Goal: Communication & Community: Answer question/provide support

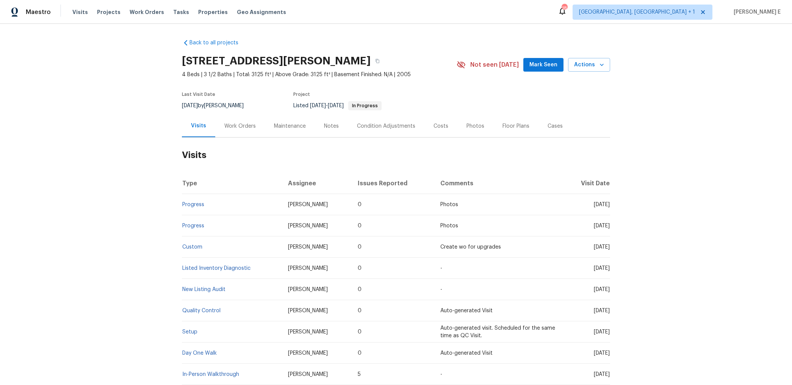
click at [241, 129] on div "Work Orders" at bounding box center [239, 126] width 31 height 8
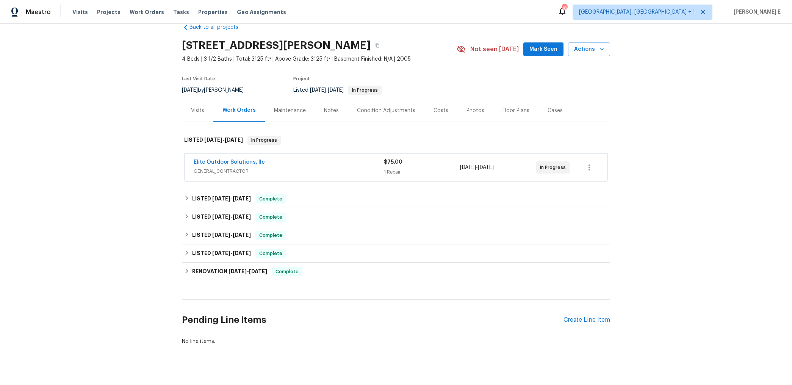
scroll to position [27, 0]
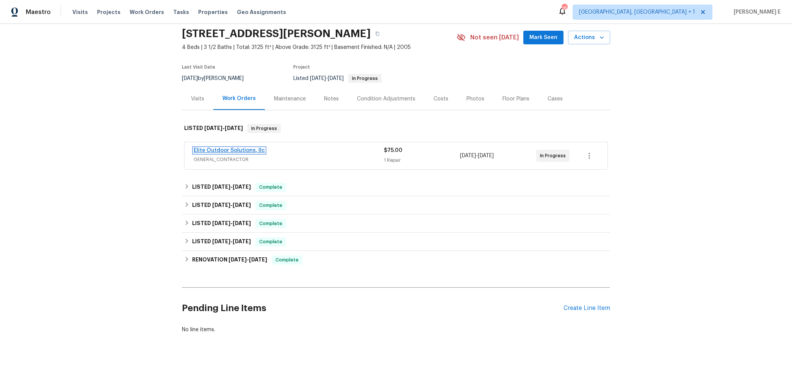
click at [247, 151] on link "Elite Outdoor Solutions, llc" at bounding box center [229, 150] width 71 height 5
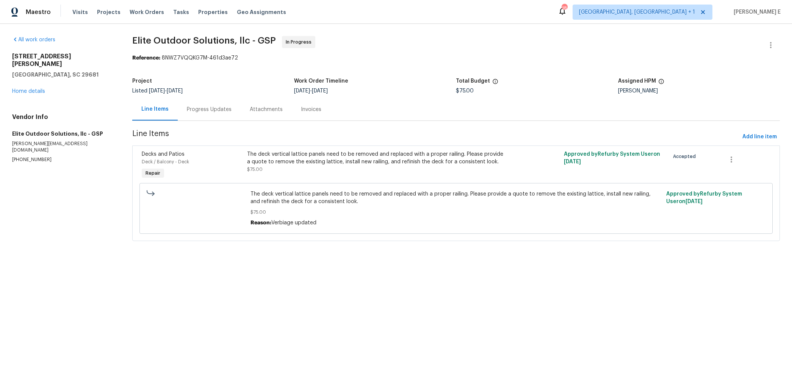
click at [217, 114] on div "Progress Updates" at bounding box center [209, 109] width 63 height 22
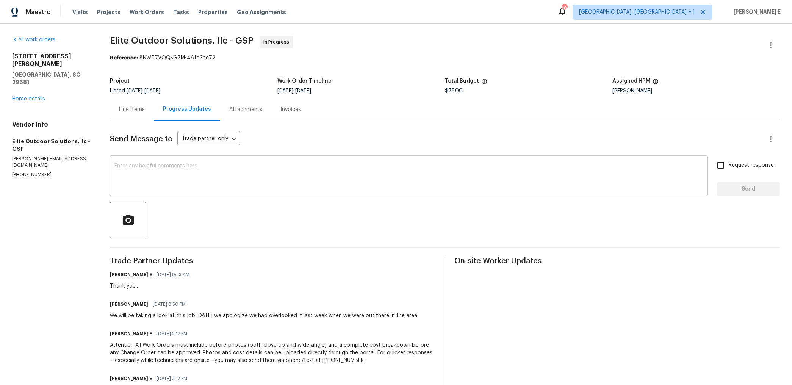
click at [355, 180] on textarea at bounding box center [408, 176] width 589 height 27
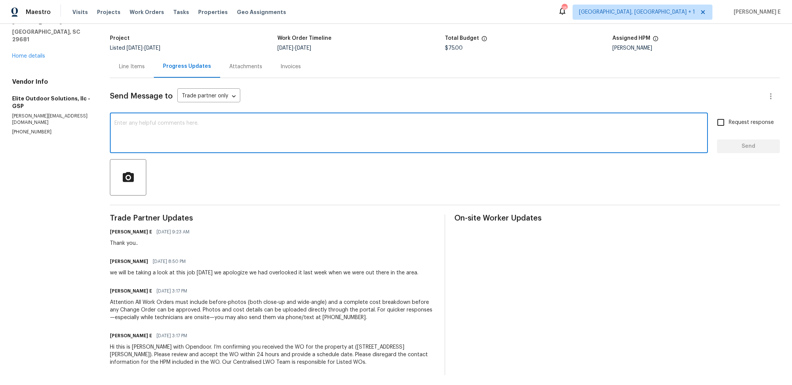
scroll to position [45, 0]
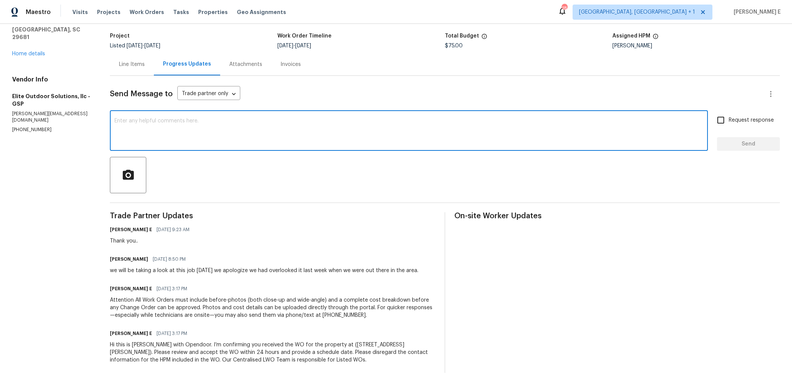
click at [476, 154] on div "Send Message to Trade partner only Trade partner only ​ x ​ Request response Se…" at bounding box center [445, 224] width 670 height 297
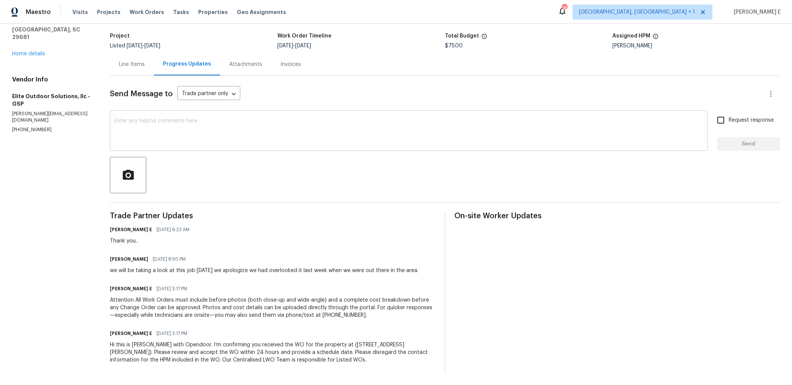
click at [583, 124] on textarea at bounding box center [408, 131] width 589 height 27
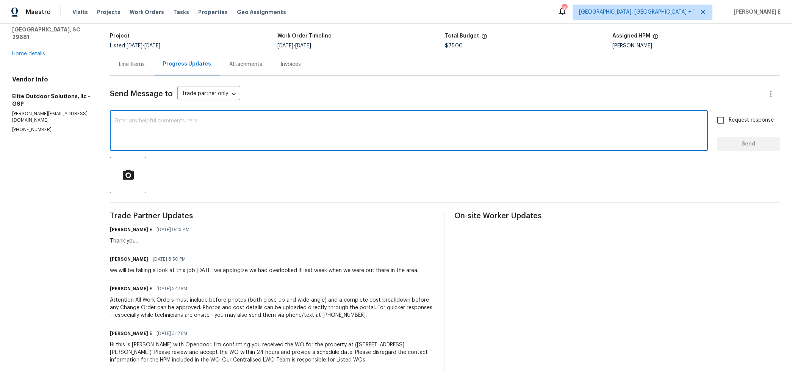
paste textarea "Quick check—are we still on track with this work order [DATE]?"
type textarea "Quick check—are we still on track with this work order [DATE]?"
click at [719, 136] on div "Request response Send" at bounding box center [748, 131] width 63 height 39
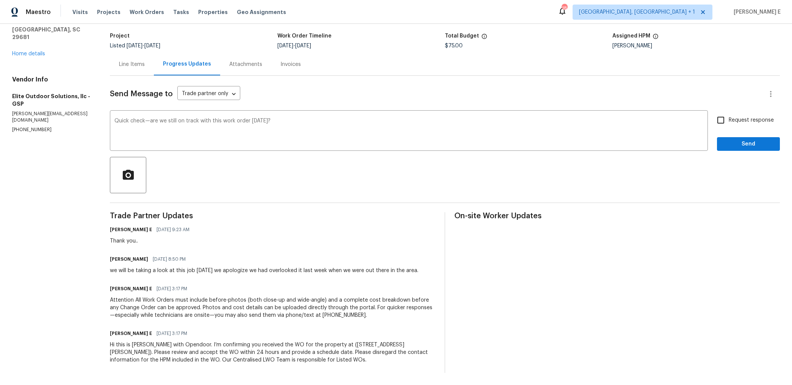
click at [725, 119] on input "Request response" at bounding box center [721, 120] width 16 height 16
checkbox input "true"
click at [735, 141] on span "Send" at bounding box center [748, 143] width 51 height 9
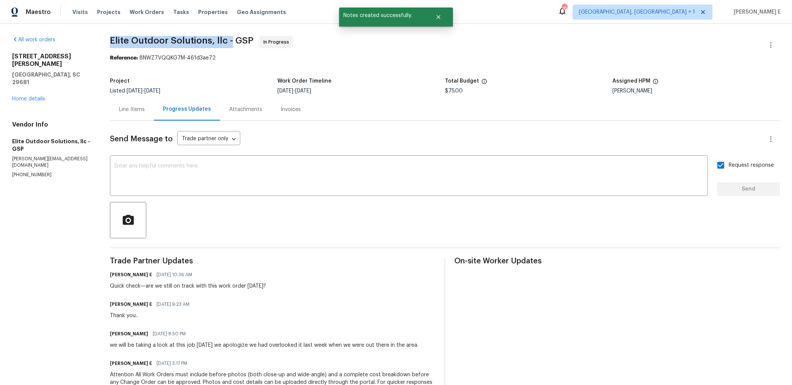
drag, startPoint x: 109, startPoint y: 41, endPoint x: 233, endPoint y: 41, distance: 123.1
click at [233, 41] on div "All work orders 314 Stayman Ct Simpsonville, SC 29681 Home details Vendor Info …" at bounding box center [396, 242] width 792 height 436
copy span "Elite Outdoor Solutions, llc -"
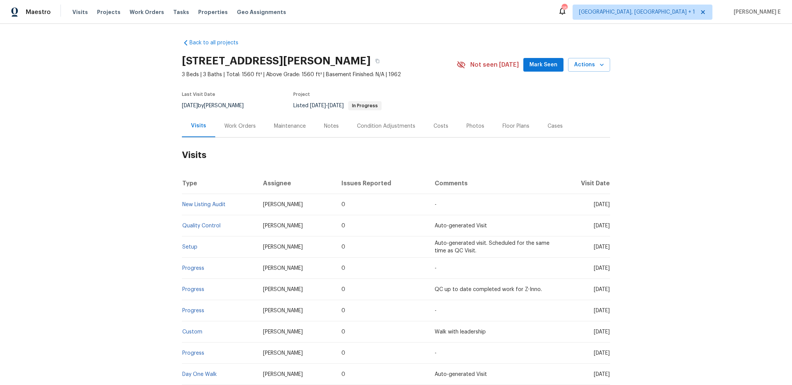
click at [239, 131] on div "Work Orders" at bounding box center [240, 126] width 50 height 22
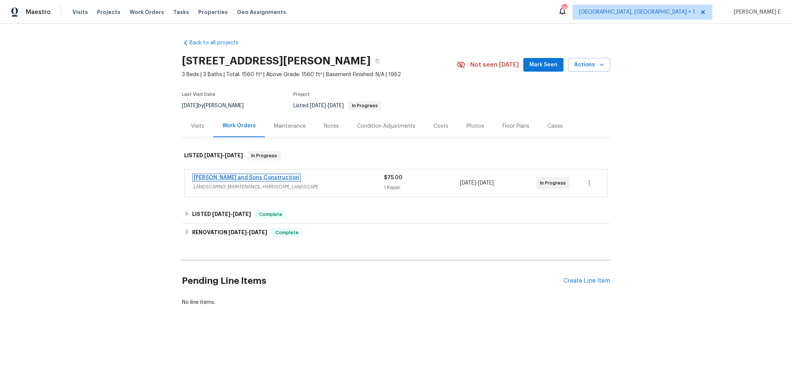
click at [258, 175] on link "Reyes and Sons Construction" at bounding box center [247, 177] width 106 height 5
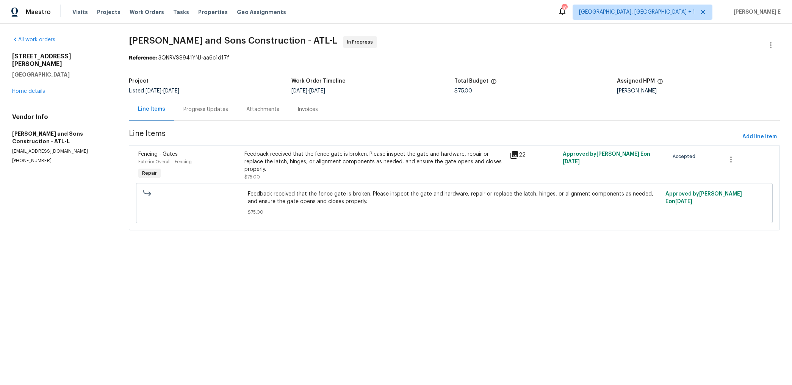
click at [194, 114] on div "Progress Updates" at bounding box center [205, 109] width 63 height 22
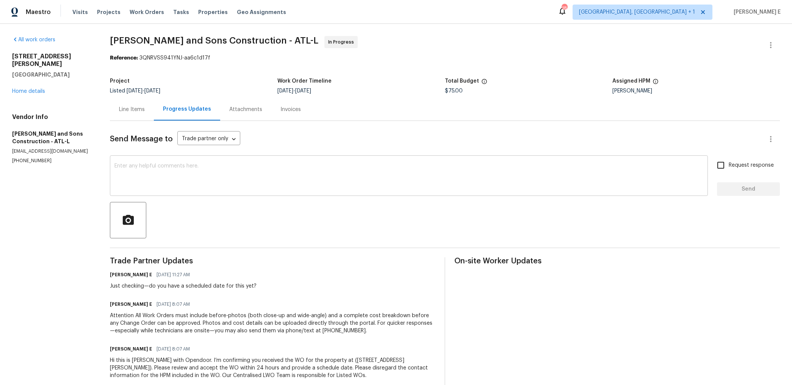
click at [499, 171] on textarea at bounding box center [408, 176] width 589 height 27
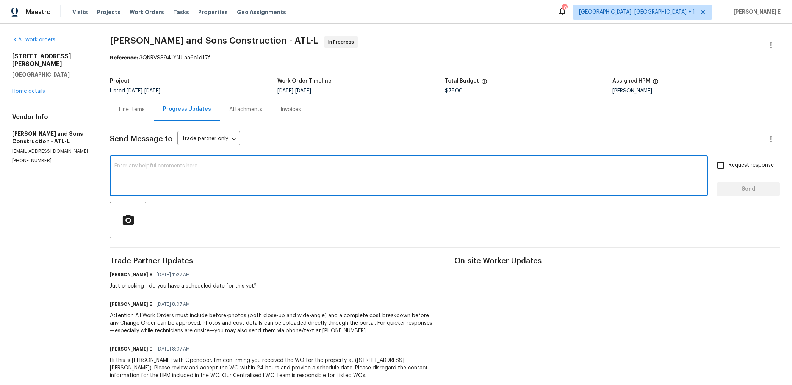
paste textarea "Any word on the schedule for this?"
type textarea "Any word on the schedule for this?"
click at [725, 164] on input "Request response" at bounding box center [721, 165] width 16 height 16
checkbox input "true"
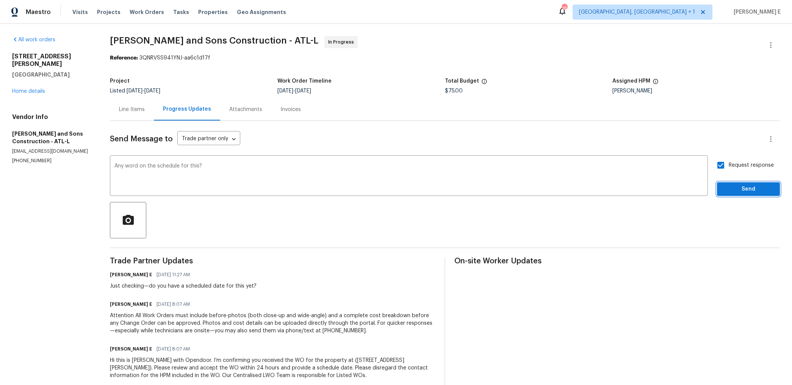
click at [733, 194] on button "Send" at bounding box center [748, 189] width 63 height 14
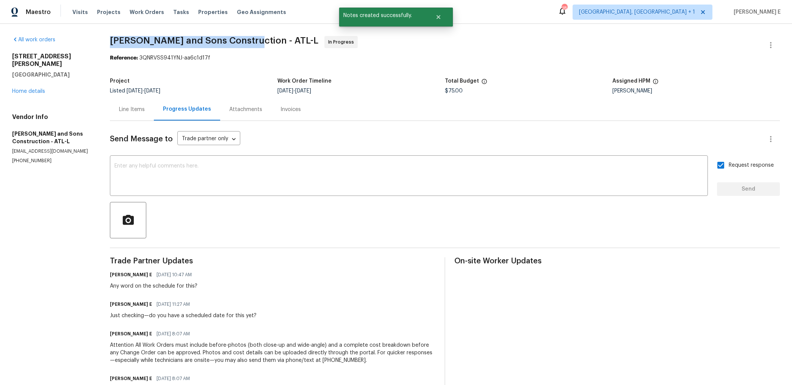
drag, startPoint x: 113, startPoint y: 39, endPoint x: 247, endPoint y: 43, distance: 134.2
click at [247, 43] on span "Reyes and Sons Construction - ATL-L" at bounding box center [214, 40] width 208 height 9
copy span "Reyes and Sons Construction -"
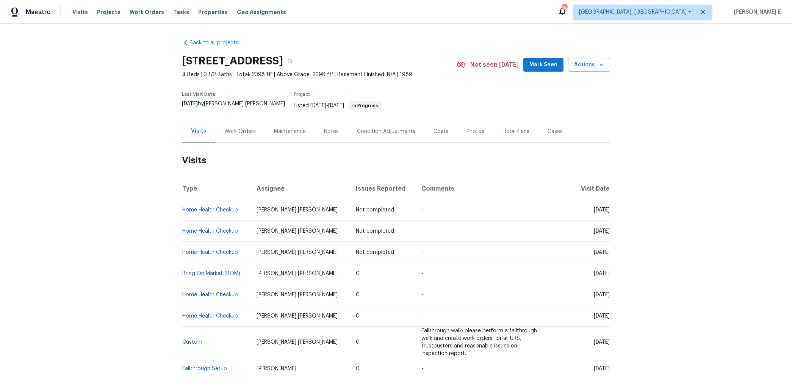
click at [225, 128] on div "Work Orders" at bounding box center [239, 132] width 31 height 8
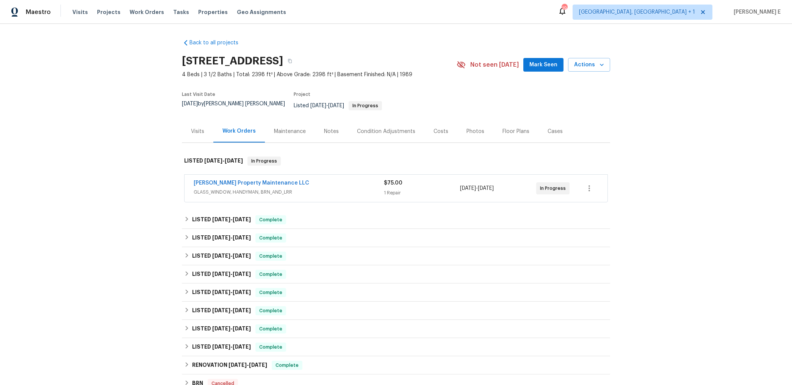
scroll to position [15, 0]
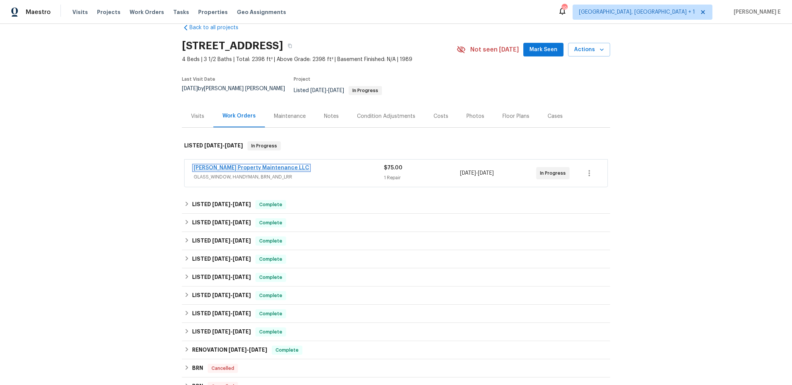
click at [243, 165] on link "Glen Property Maintenance LLC" at bounding box center [252, 167] width 116 height 5
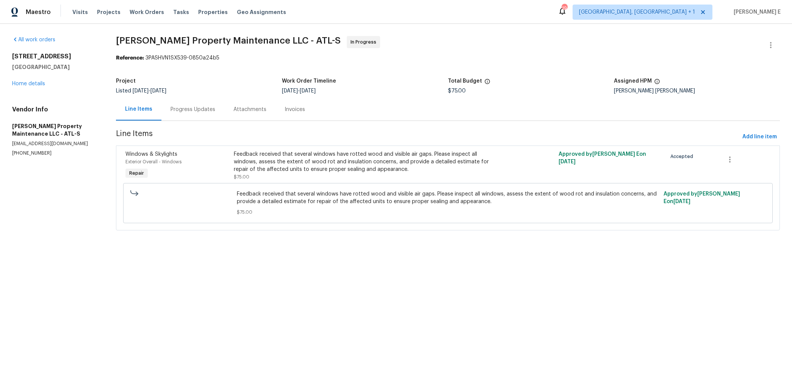
click at [180, 116] on div "Progress Updates" at bounding box center [192, 109] width 63 height 22
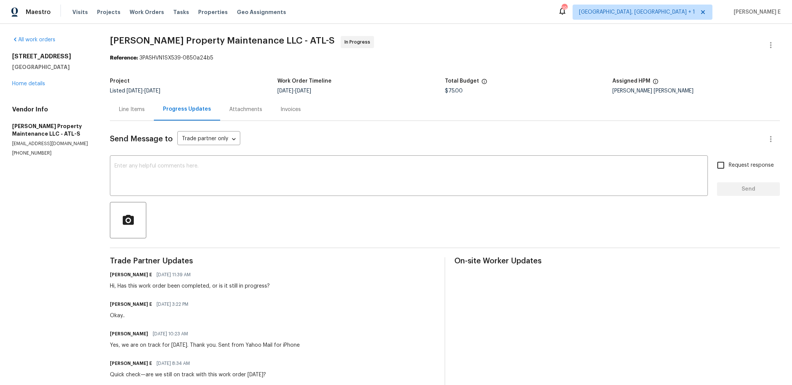
scroll to position [18, 0]
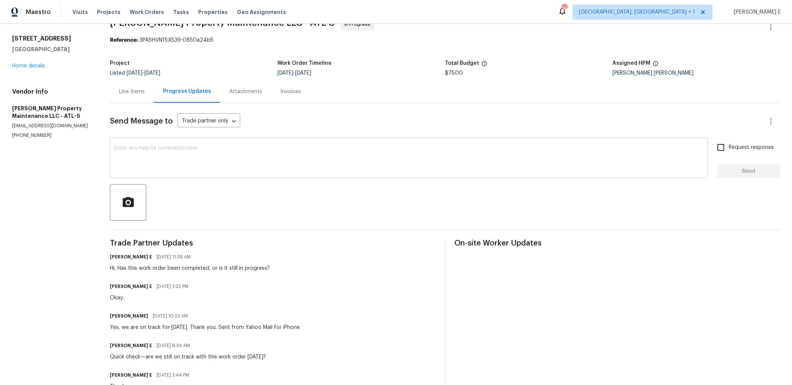
click at [443, 174] on div "x ​" at bounding box center [409, 158] width 598 height 39
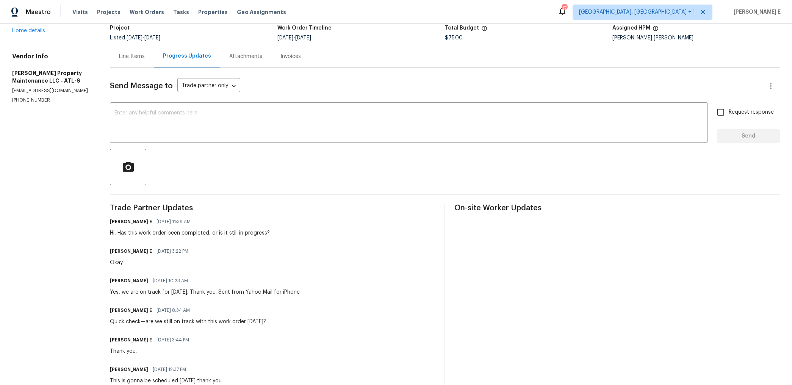
scroll to position [0, 0]
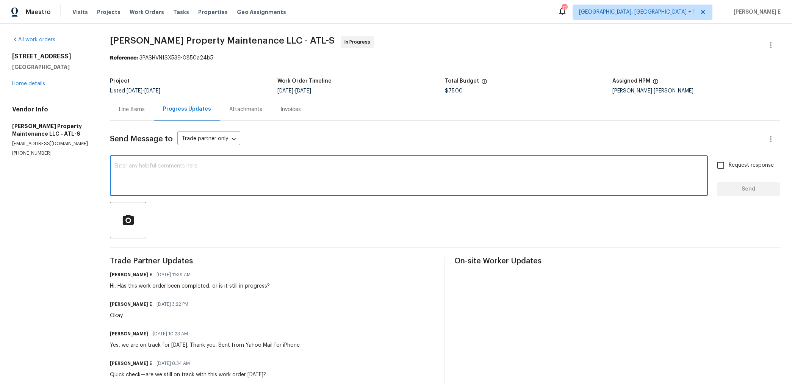
paste textarea "has this work order been wrapped up yet?"
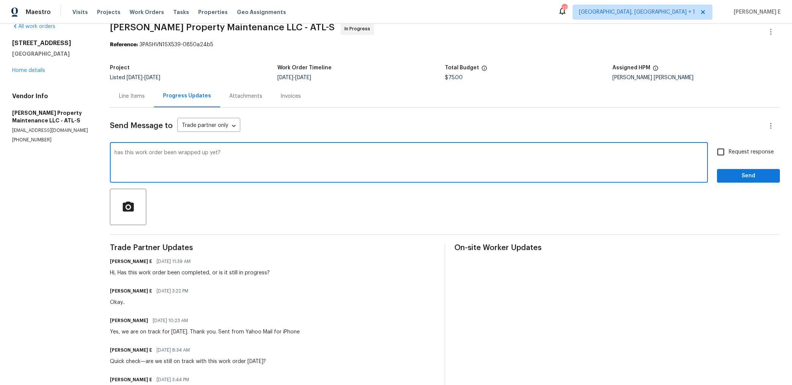
scroll to position [14, 0]
drag, startPoint x: 120, startPoint y: 151, endPoint x: 120, endPoint y: 210, distance: 58.7
click at [120, 151] on textarea "has this work order been wrapped up yet?" at bounding box center [408, 163] width 589 height 27
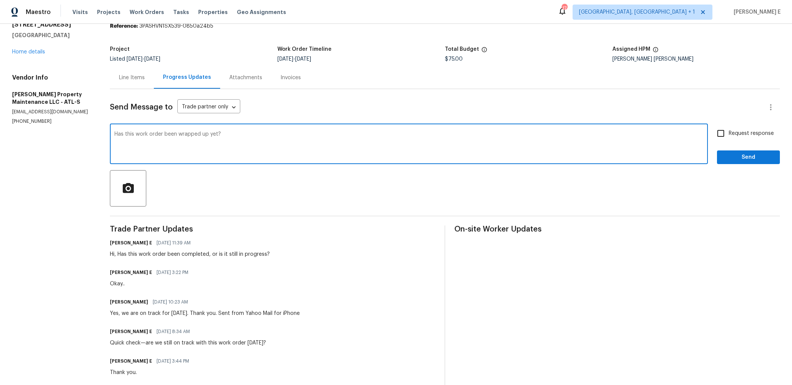
scroll to position [32, 0]
type textarea "Has this work order been wrapped up yet?"
click at [718, 133] on input "Request response" at bounding box center [721, 133] width 16 height 16
checkbox input "true"
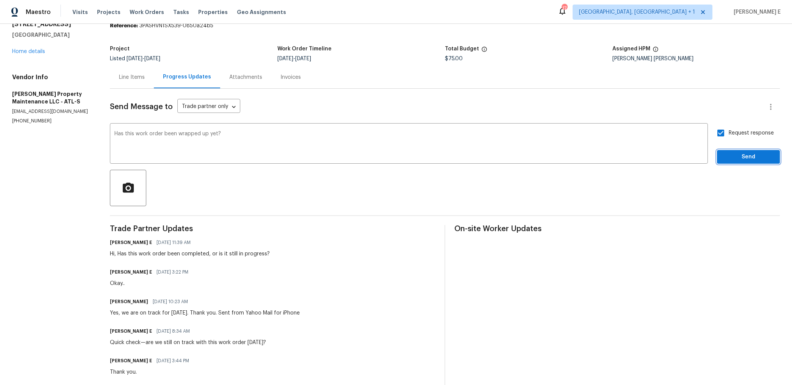
click at [748, 157] on span "Send" at bounding box center [748, 156] width 51 height 9
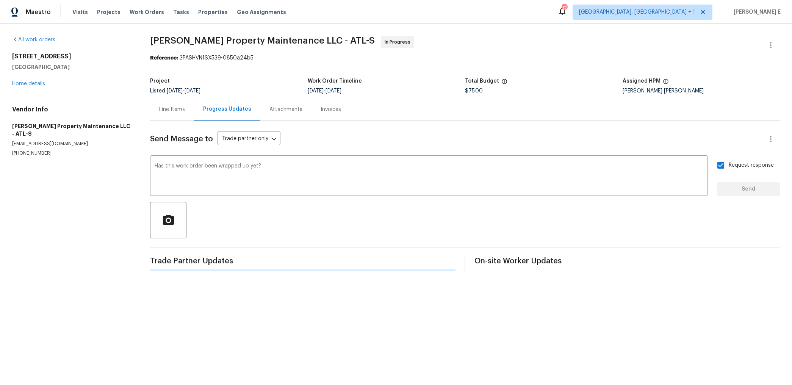
scroll to position [0, 0]
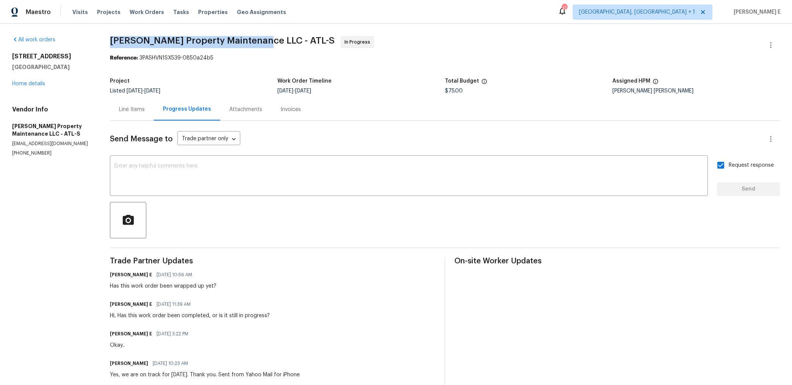
drag, startPoint x: 113, startPoint y: 39, endPoint x: 257, endPoint y: 41, distance: 144.0
click at [257, 41] on span "Glen Property Maintenance LLC - ATL-S" at bounding box center [222, 40] width 225 height 9
copy span "Glen Property Maintenance LLC -"
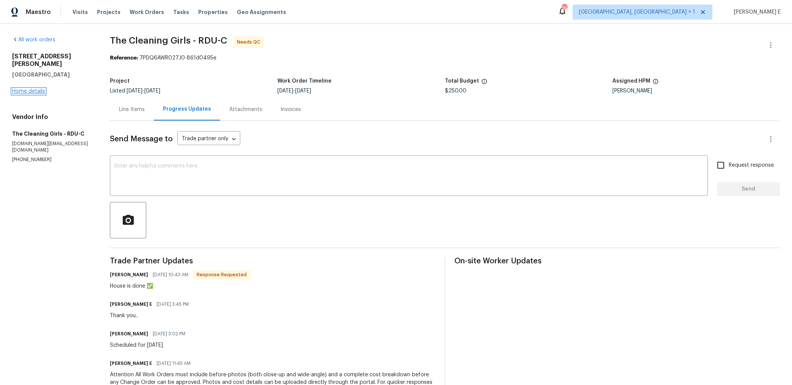
click at [25, 93] on link "Home details" at bounding box center [28, 91] width 33 height 5
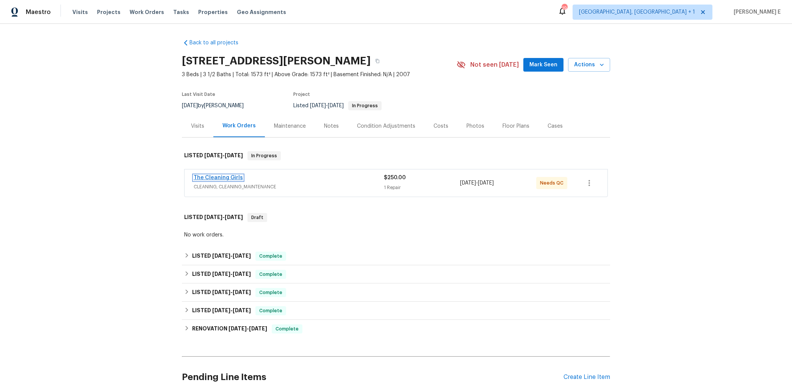
click at [199, 177] on link "The Cleaning Girls" at bounding box center [218, 177] width 49 height 5
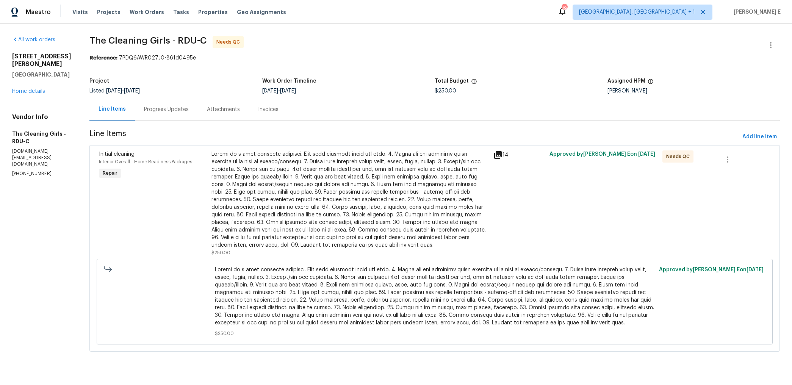
click at [194, 102] on div "Progress Updates" at bounding box center [166, 109] width 63 height 22
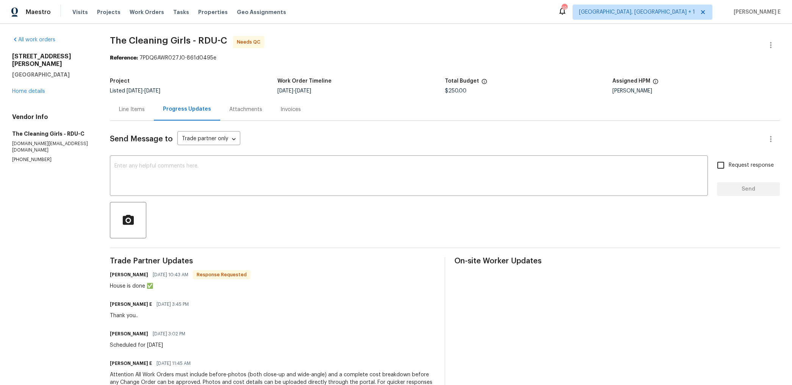
click at [128, 109] on div "Line Items" at bounding box center [132, 110] width 26 height 8
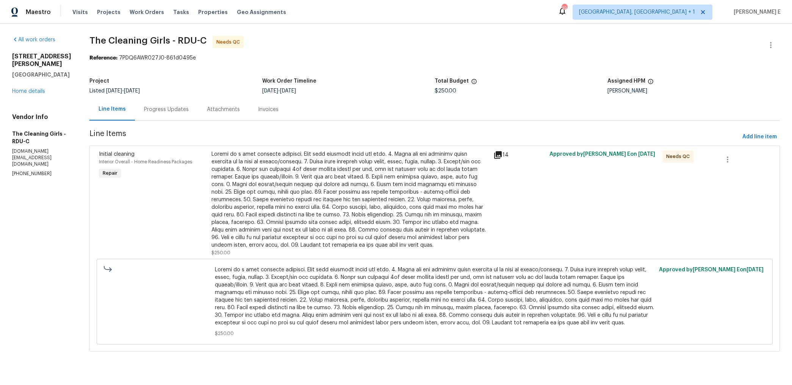
click at [298, 177] on div at bounding box center [349, 199] width 277 height 99
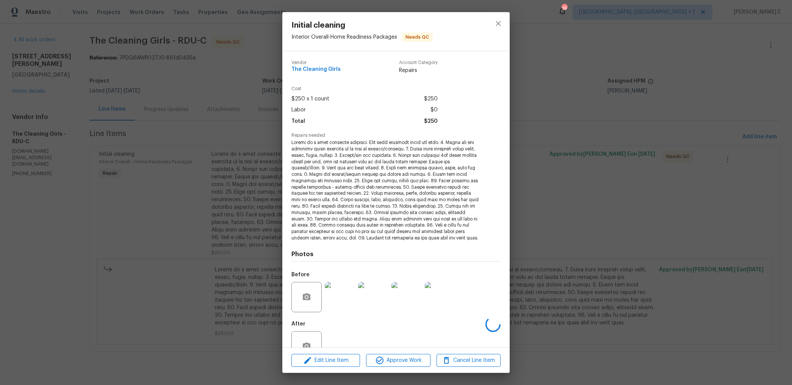
scroll to position [22, 0]
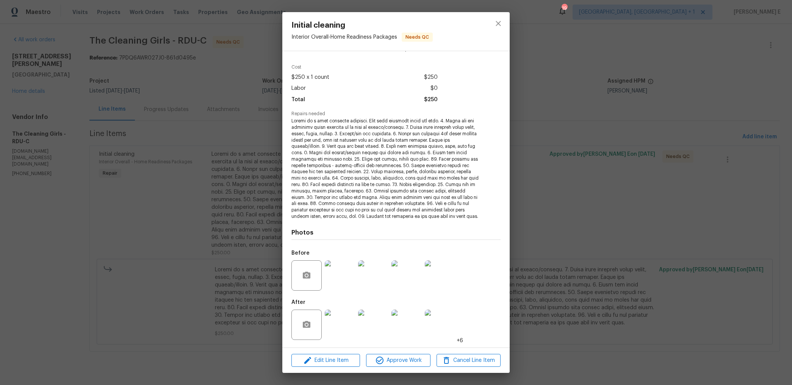
click at [335, 332] on img at bounding box center [340, 325] width 30 height 30
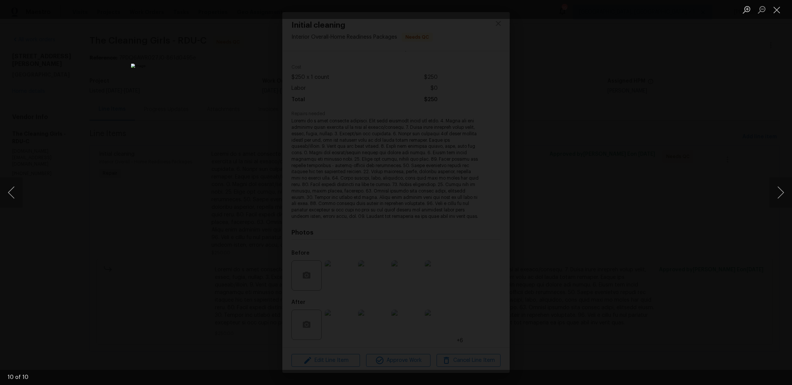
click at [613, 115] on div "Lightbox" at bounding box center [396, 192] width 792 height 385
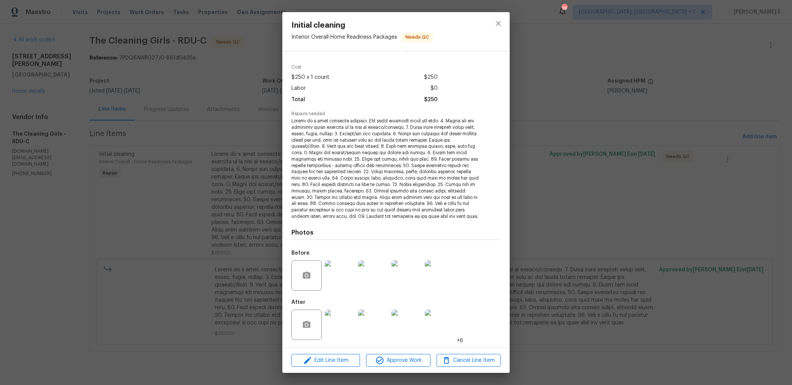
click at [613, 115] on div "Initial cleaning Interior Overall - Home Readiness Packages Needs QC Vendor The…" at bounding box center [396, 192] width 792 height 385
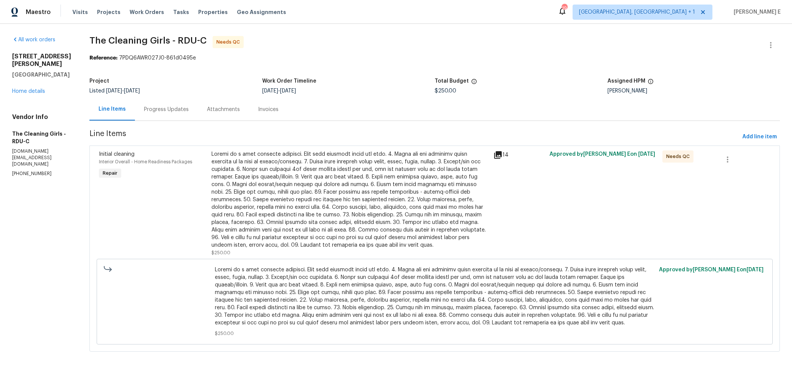
click at [779, 38] on div at bounding box center [771, 45] width 18 height 18
click at [769, 49] on icon "button" at bounding box center [770, 45] width 9 height 9
click at [748, 44] on li "Edit" at bounding box center [746, 45] width 82 height 13
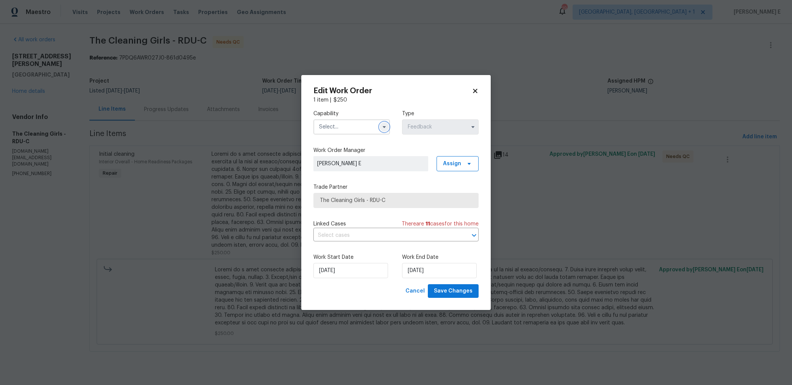
click at [386, 128] on icon "button" at bounding box center [384, 127] width 6 height 6
click at [355, 177] on div "Handyman" at bounding box center [351, 178] width 73 height 14
type input "Handyman"
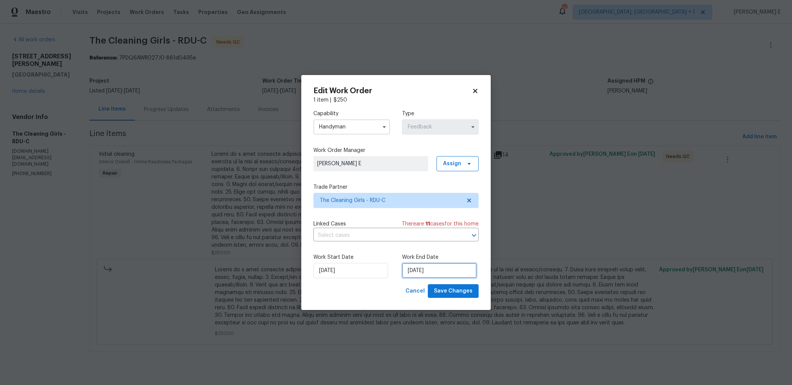
click at [410, 266] on input "15/10/2025" at bounding box center [439, 270] width 75 height 15
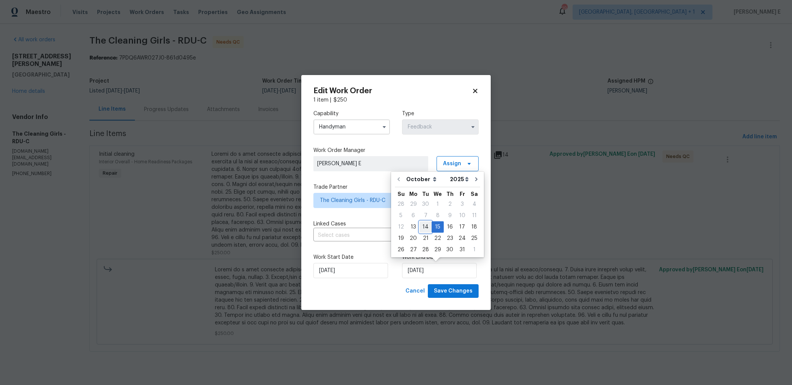
click at [425, 227] on div "14" at bounding box center [425, 227] width 12 height 11
type input "14/10/2025"
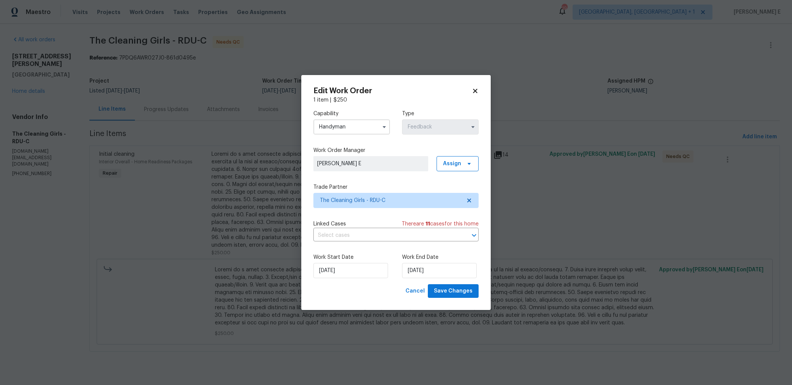
click at [465, 305] on div "Edit Work Order 1 item | $ 250 Capability Handyman Type Feedback Work Order Man…" at bounding box center [395, 192] width 189 height 235
click at [471, 293] on span "Save Changes" at bounding box center [453, 290] width 39 height 9
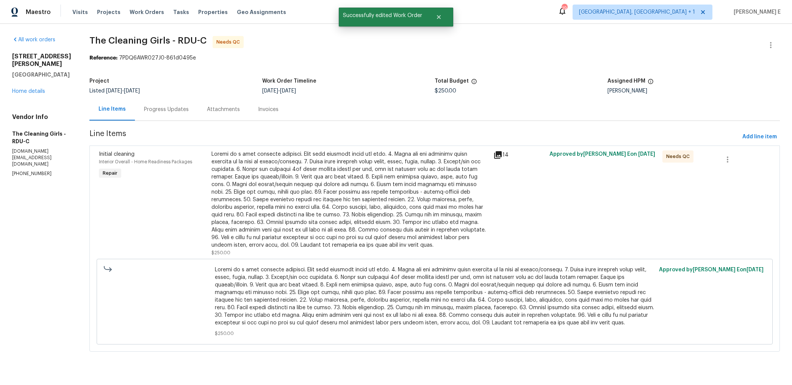
click at [248, 175] on div at bounding box center [349, 199] width 277 height 99
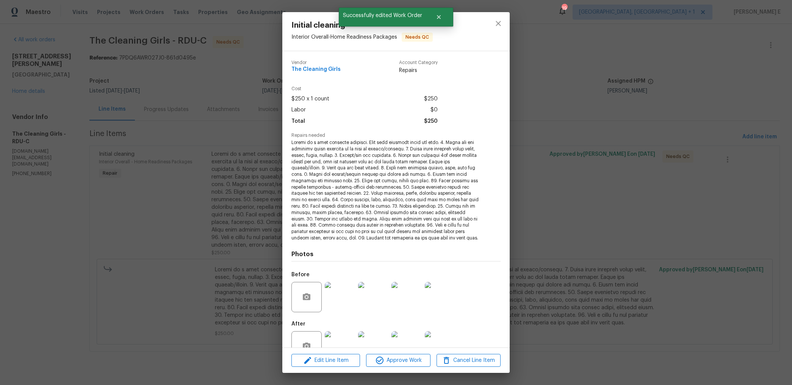
scroll to position [22, 0]
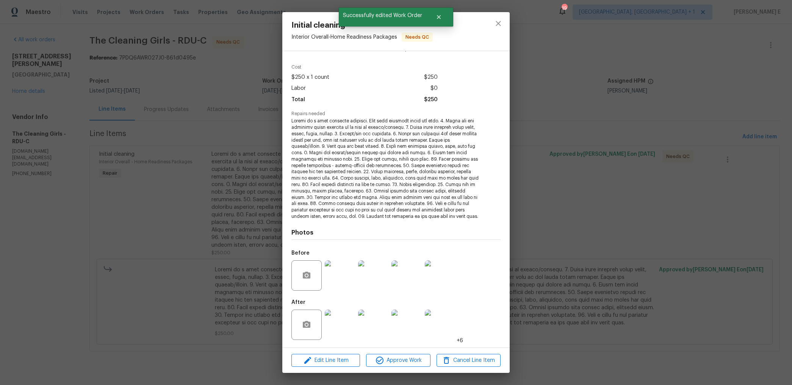
click at [336, 321] on img at bounding box center [340, 325] width 30 height 30
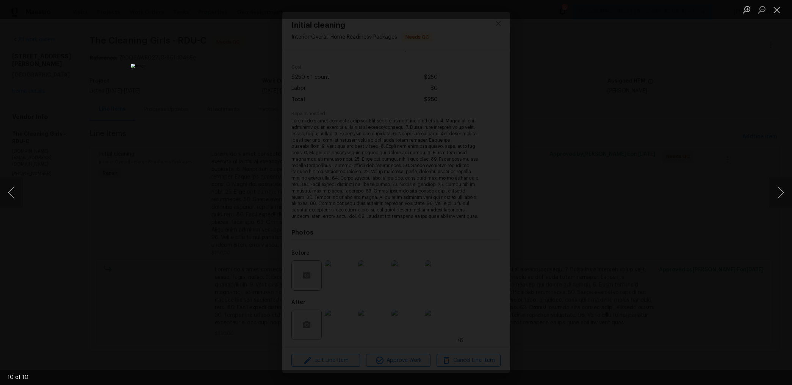
click at [585, 194] on div "Lightbox" at bounding box center [396, 192] width 792 height 385
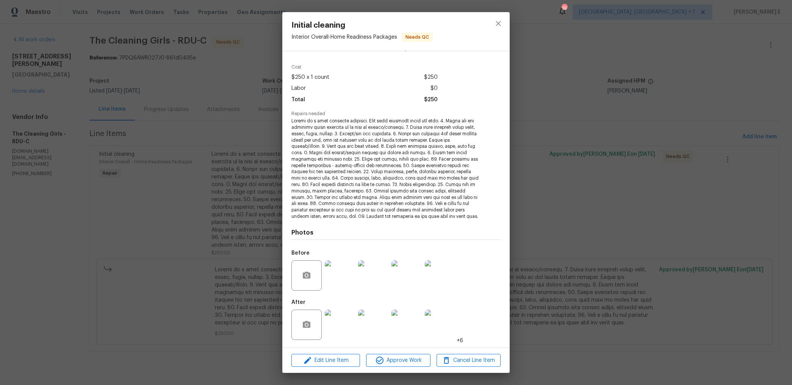
click at [585, 194] on div "Initial cleaning Interior Overall - Home Readiness Packages Needs QC Vendor The…" at bounding box center [396, 192] width 792 height 385
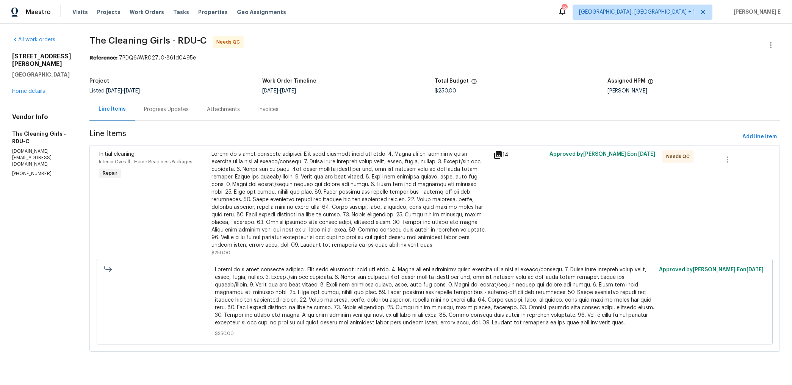
click at [332, 199] on div at bounding box center [349, 199] width 277 height 99
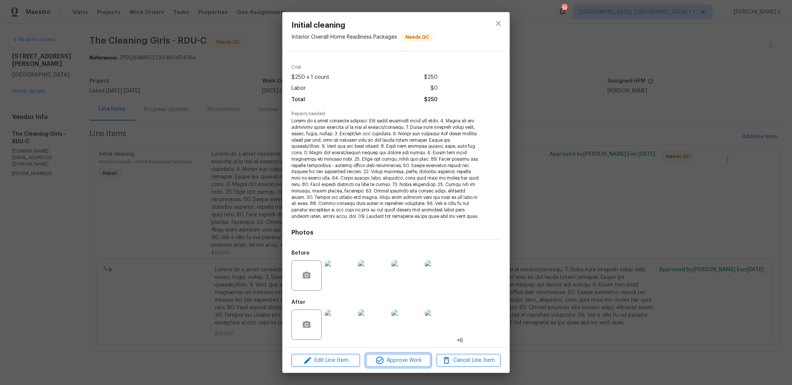
click at [376, 356] on icon "button" at bounding box center [379, 360] width 9 height 9
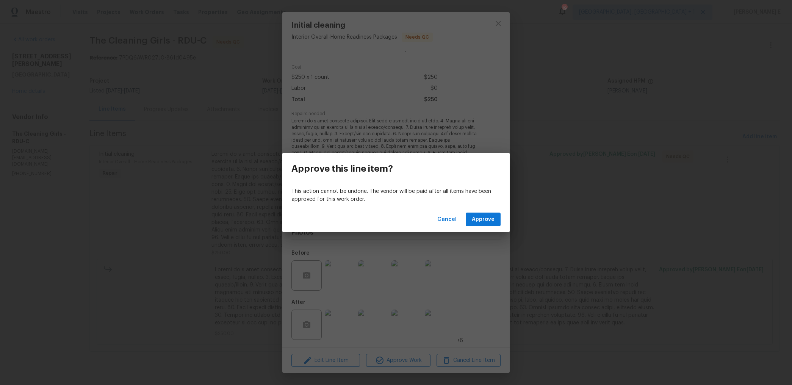
click at [491, 226] on div "Cancel Approve" at bounding box center [395, 219] width 227 height 26
click at [499, 217] on button "Approve" at bounding box center [483, 220] width 35 height 14
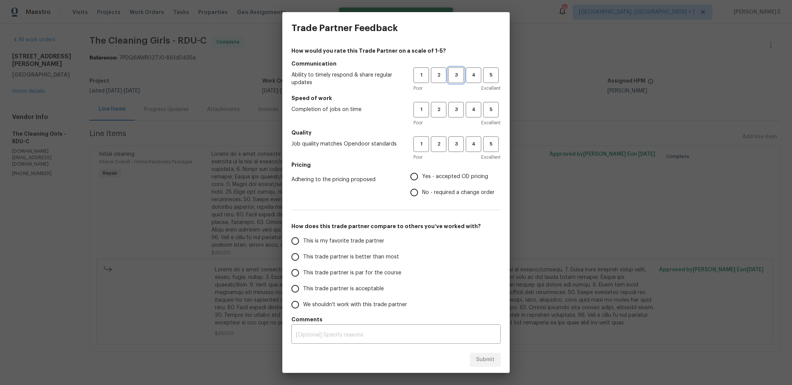
click at [459, 79] on span "3" at bounding box center [456, 75] width 14 height 9
click at [457, 112] on span "3" at bounding box center [456, 109] width 14 height 9
click at [457, 145] on span "3" at bounding box center [456, 144] width 14 height 9
click at [431, 175] on span "Yes - accepted OD pricing" at bounding box center [455, 177] width 66 height 8
click at [422, 175] on input "Yes - accepted OD pricing" at bounding box center [414, 177] width 16 height 16
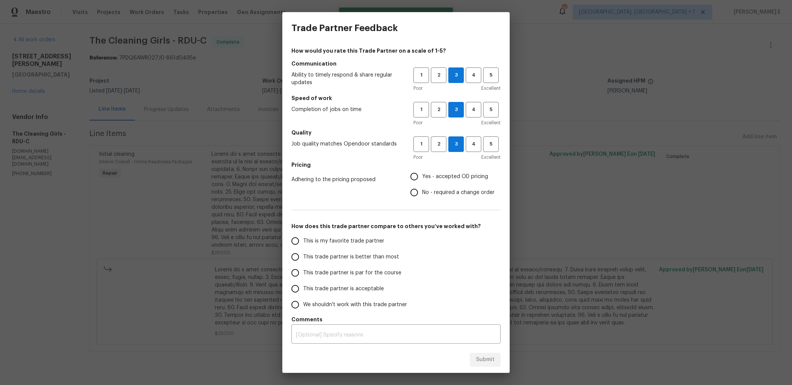
radio input "true"
click at [342, 268] on label "This trade partner is par for the course" at bounding box center [347, 273] width 120 height 16
click at [303, 268] on input "This trade partner is par for the course" at bounding box center [295, 273] width 16 height 16
click at [477, 357] on span "Submit" at bounding box center [485, 359] width 19 height 9
radio input "true"
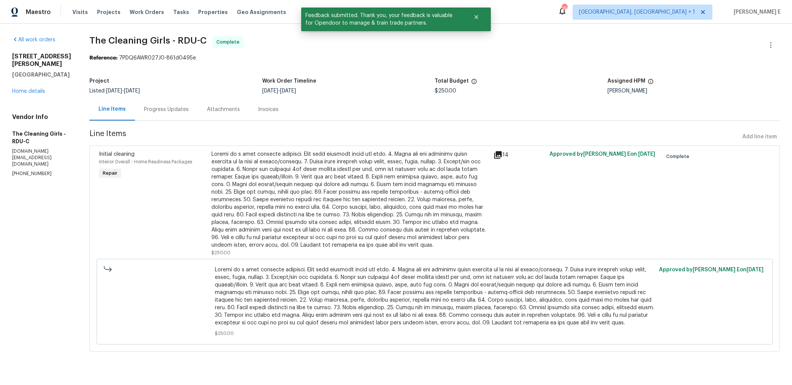
click at [183, 110] on div "Progress Updates" at bounding box center [166, 110] width 45 height 8
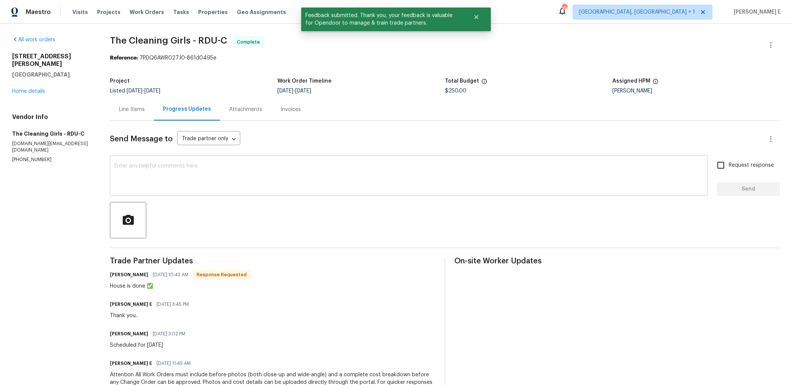
click at [243, 171] on textarea at bounding box center [408, 176] width 589 height 27
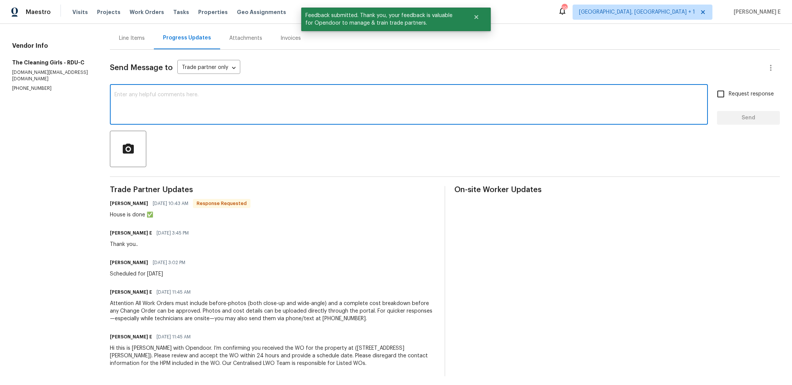
scroll to position [75, 0]
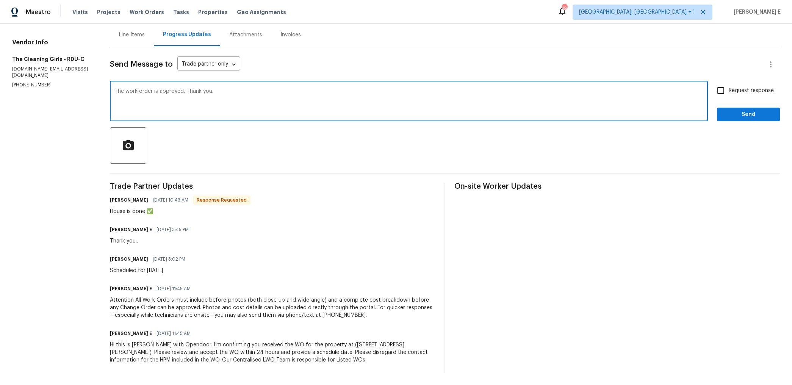
type textarea "The work order is approved. Thank you.."
click at [715, 100] on div "The work order is approved. Thank you.. x ​ Request response Send" at bounding box center [445, 102] width 670 height 39
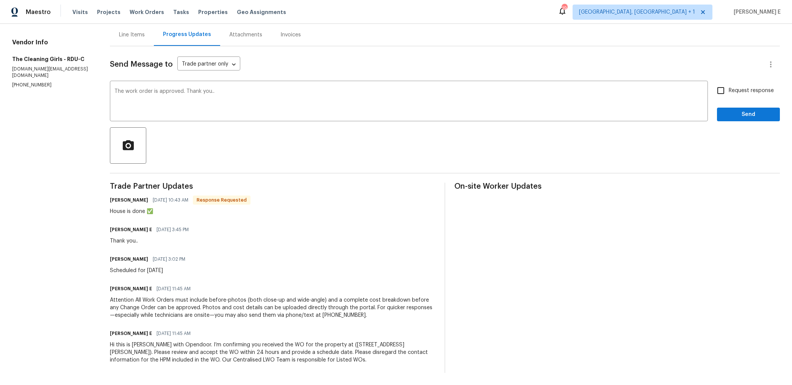
click at [735, 89] on span "Request response" at bounding box center [751, 91] width 45 height 8
click at [729, 89] on input "Request response" at bounding box center [721, 91] width 16 height 16
checkbox input "true"
click at [729, 116] on span "Send" at bounding box center [748, 114] width 51 height 9
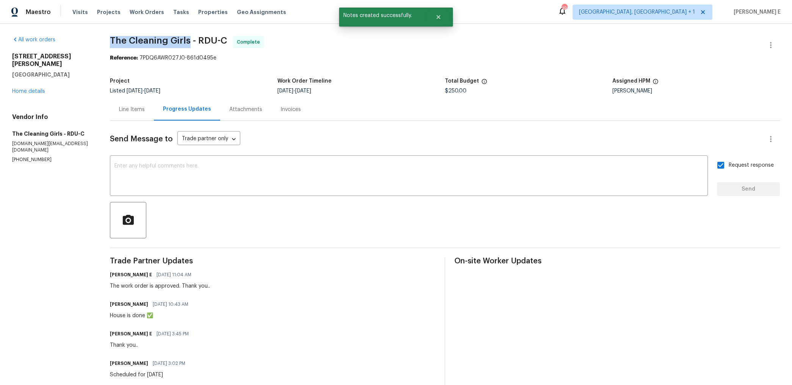
drag, startPoint x: 113, startPoint y: 46, endPoint x: 190, endPoint y: 47, distance: 77.3
click at [190, 47] on span "The Cleaning Girls - RDU-C Complete" at bounding box center [436, 45] width 652 height 18
copy span "The Cleaning Girls"
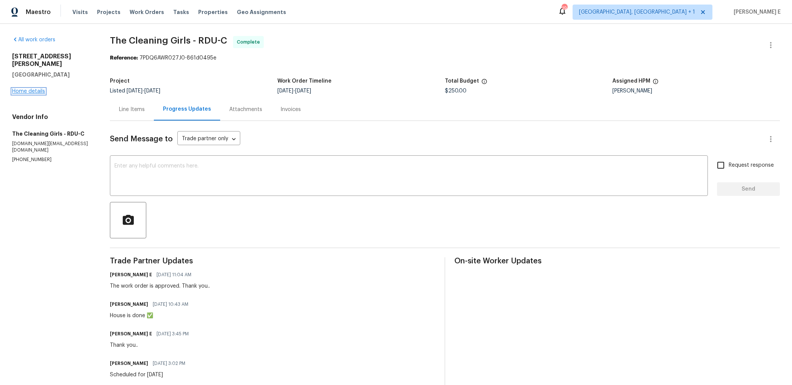
click at [29, 89] on link "Home details" at bounding box center [28, 91] width 33 height 5
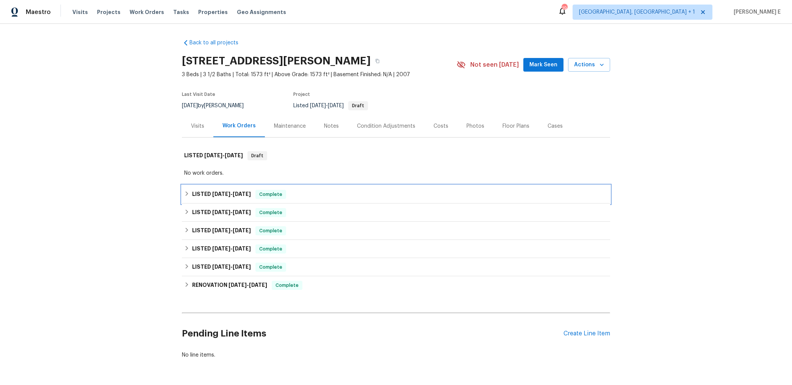
click at [206, 192] on h6 "LISTED [DATE] - [DATE]" at bounding box center [221, 194] width 59 height 9
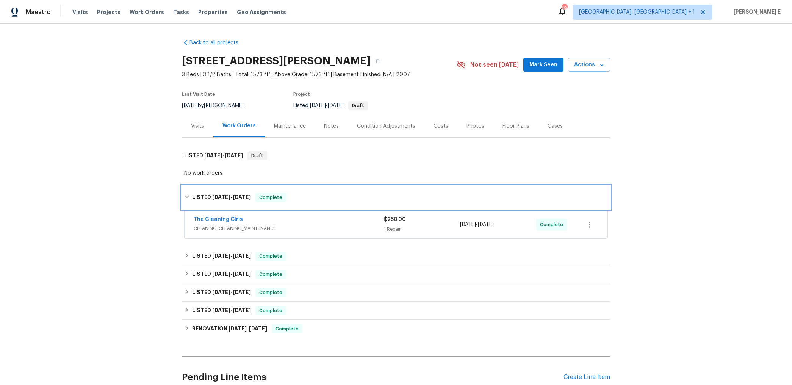
scroll to position [12, 0]
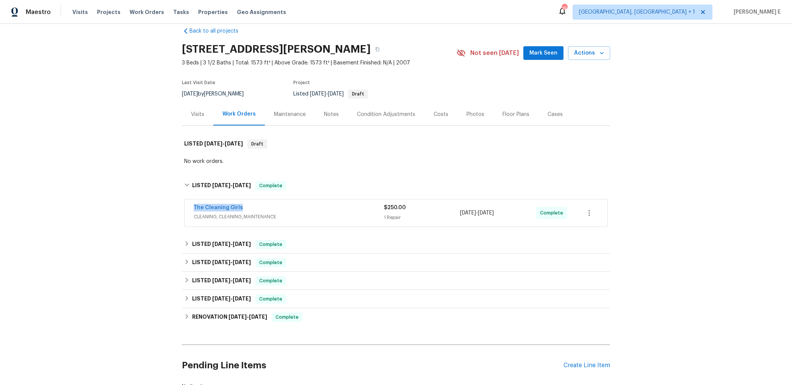
drag, startPoint x: 189, startPoint y: 205, endPoint x: 262, endPoint y: 205, distance: 73.5
click at [262, 205] on div "The Cleaning Girls CLEANING, CLEANING_MAINTENANCE $250.00 1 Repair [DATE] - [DA…" at bounding box center [396, 212] width 423 height 27
copy link "The Cleaning Girls"
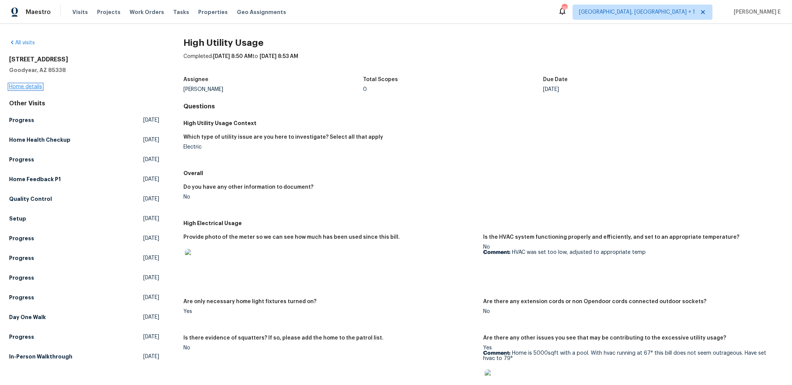
click at [27, 85] on link "Home details" at bounding box center [25, 86] width 33 height 5
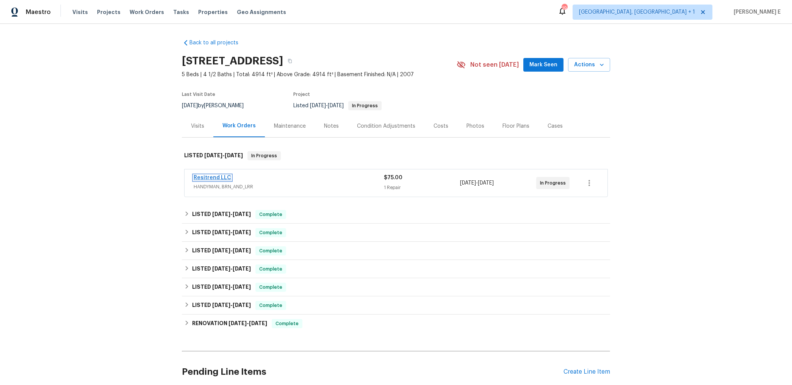
click at [215, 177] on link "Resitrend LLC" at bounding box center [213, 177] width 38 height 5
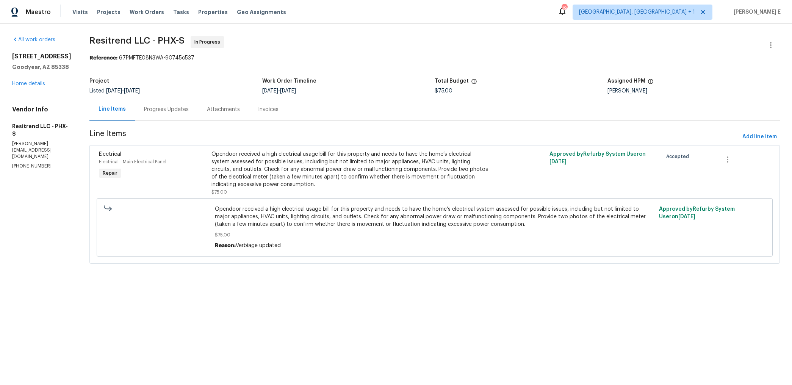
click at [165, 97] on div "Project Listed [DATE] - [DATE] Work Order Timeline [DATE] - [DATE] Total Budget…" at bounding box center [434, 86] width 690 height 24
click at [166, 117] on div "Progress Updates" at bounding box center [166, 109] width 63 height 22
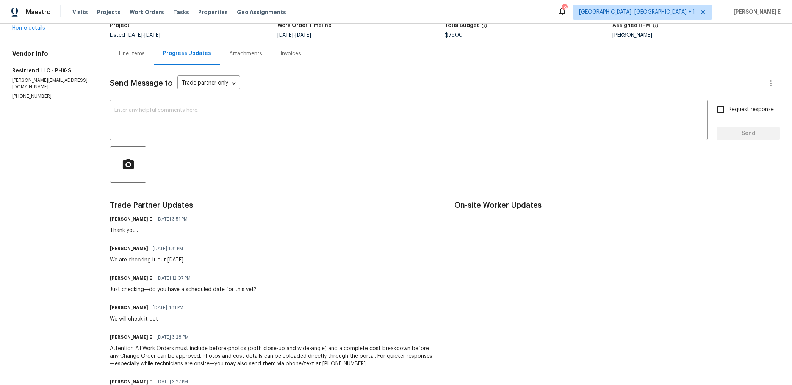
scroll to position [63, 0]
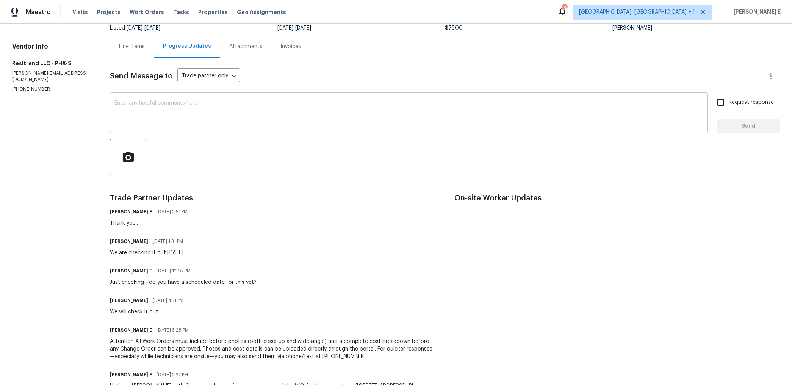
click at [409, 118] on textarea at bounding box center [408, 113] width 589 height 27
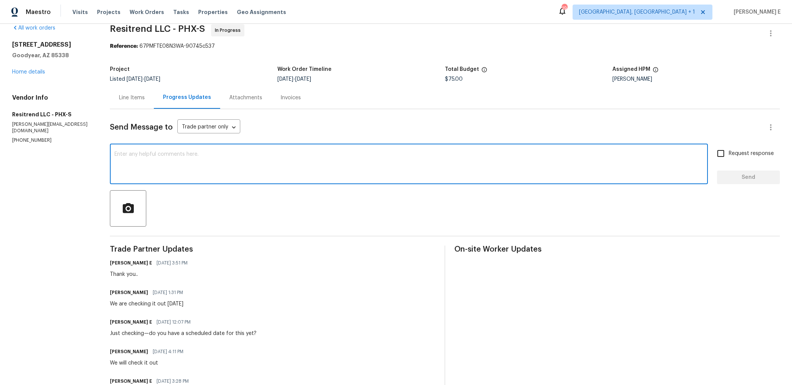
scroll to position [13, 0]
paste textarea "Hey, has there been any movement on this yet?"
type textarea "Hey, has there been any movement on this yet?"
click at [733, 153] on span "Request response" at bounding box center [751, 153] width 45 height 8
click at [729, 153] on input "Request response" at bounding box center [721, 152] width 16 height 16
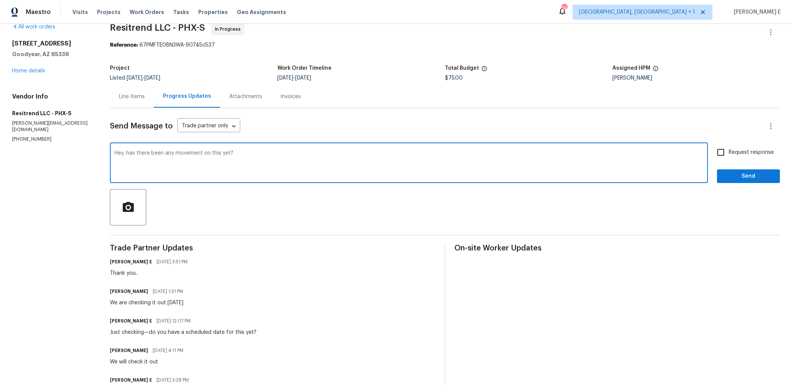
checkbox input "true"
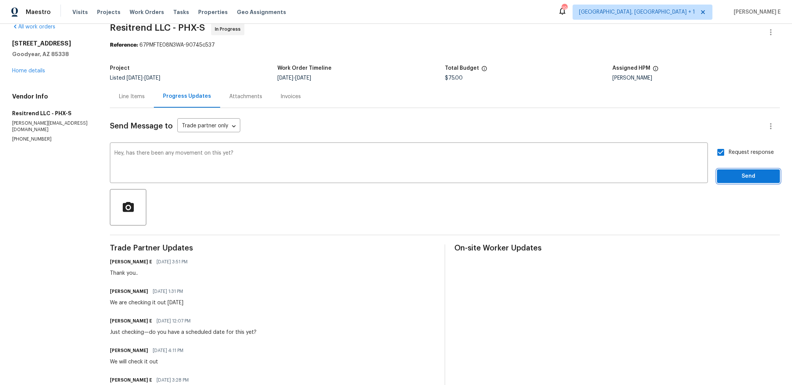
click at [736, 169] on button "Send" at bounding box center [748, 176] width 63 height 14
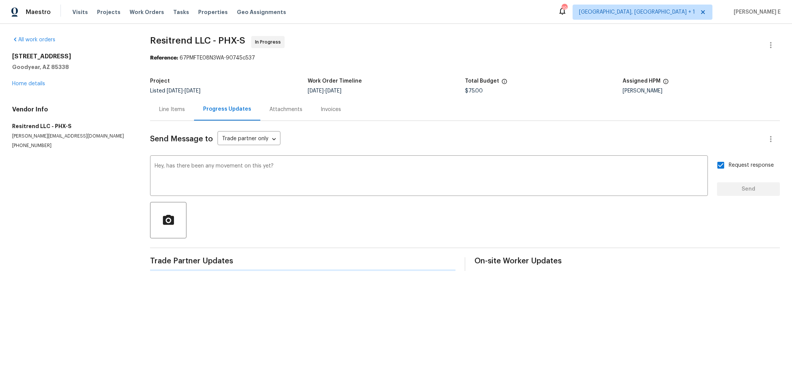
scroll to position [0, 0]
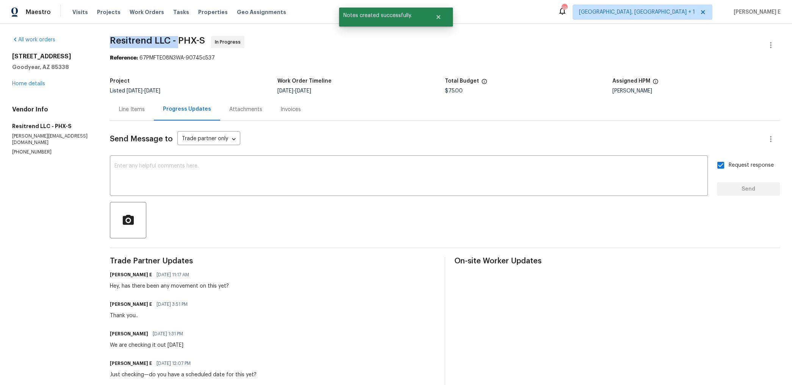
drag, startPoint x: 113, startPoint y: 42, endPoint x: 180, endPoint y: 39, distance: 67.1
click at [180, 39] on span "Resitrend LLC - PHX-S" at bounding box center [157, 40] width 95 height 9
copy span "Resitrend LLC -"
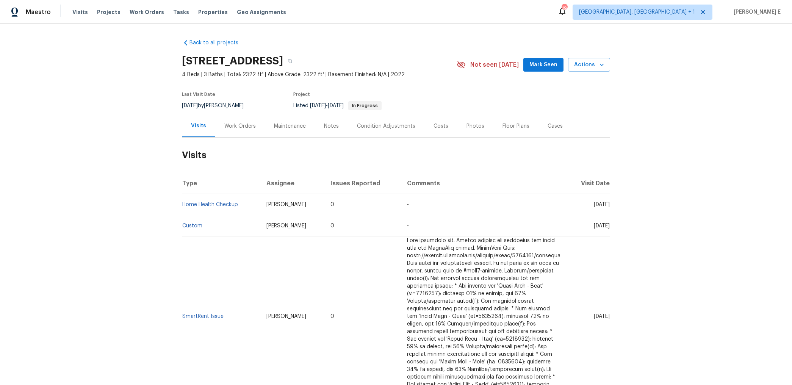
click at [239, 125] on div "Work Orders" at bounding box center [239, 126] width 31 height 8
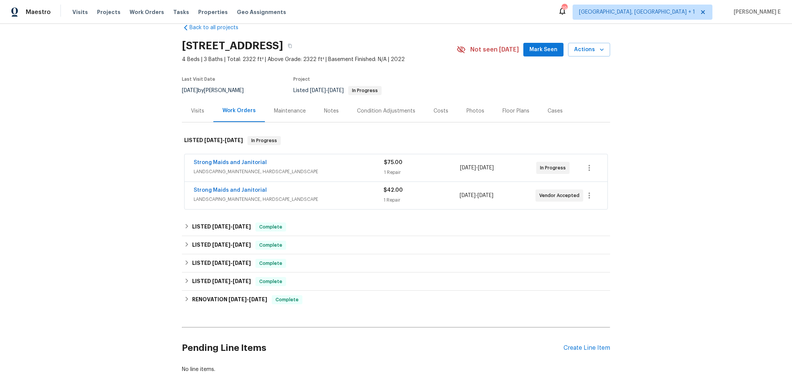
scroll to position [16, 0]
click at [247, 164] on link "Strong Maids and Janitorial" at bounding box center [230, 161] width 73 height 5
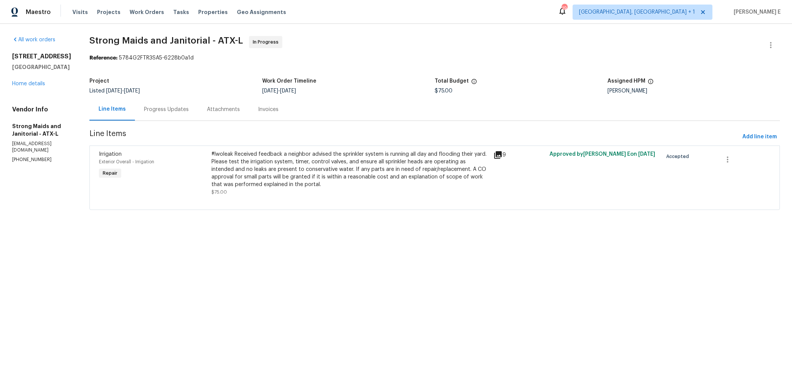
click at [162, 106] on div "Progress Updates" at bounding box center [166, 110] width 45 height 8
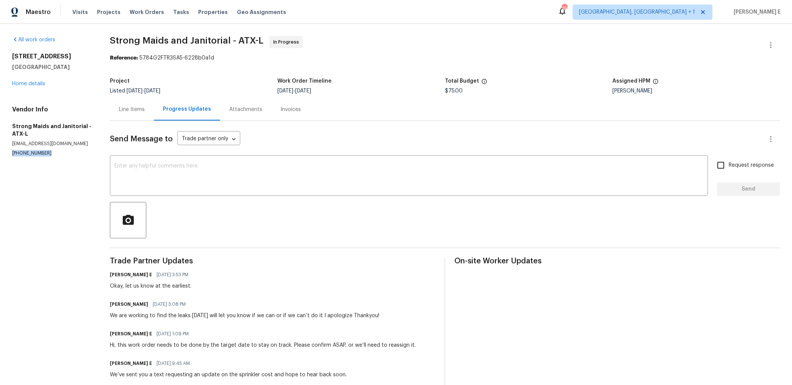
drag, startPoint x: 10, startPoint y: 154, endPoint x: 48, endPoint y: 155, distance: 37.9
click at [48, 155] on div "All work orders [STREET_ADDRESS] Home details Vendor Info Strong Maids and Jani…" at bounding box center [396, 271] width 792 height 495
copy p "[PHONE_NUMBER]"
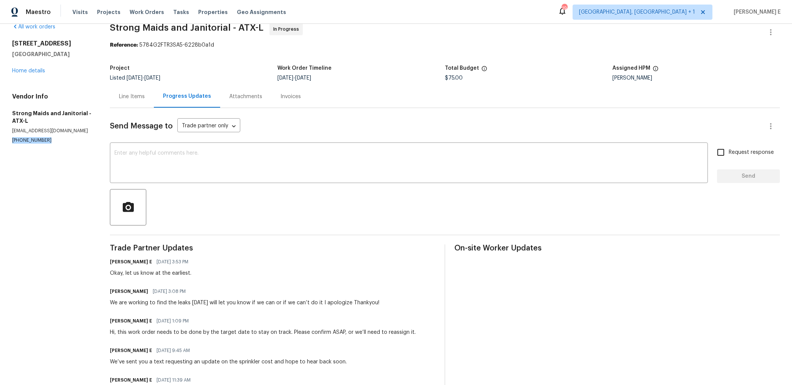
scroll to position [33, 0]
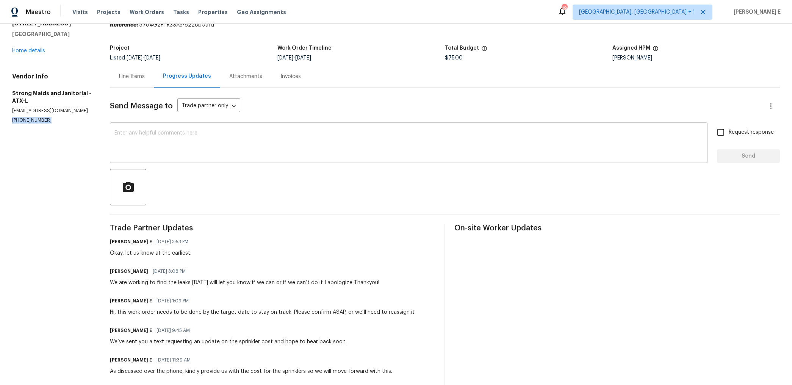
click at [574, 156] on textarea at bounding box center [408, 143] width 589 height 27
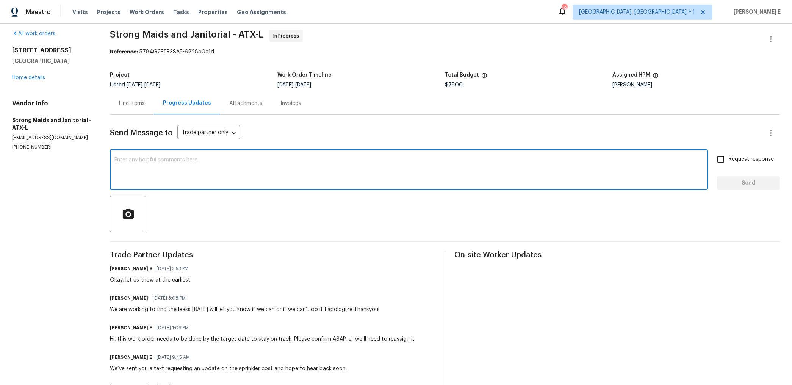
scroll to position [8, 0]
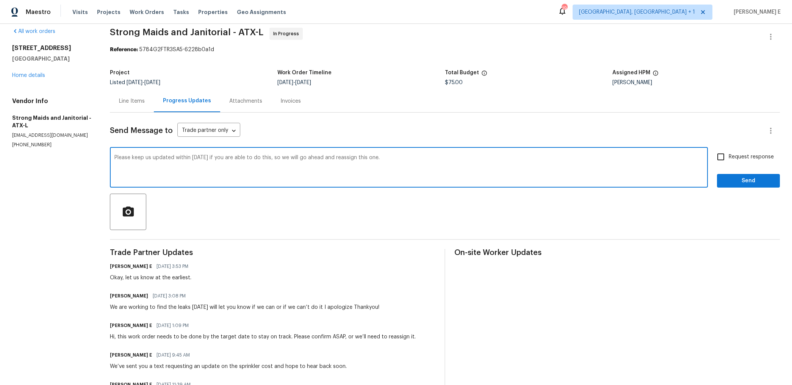
paste textarea "update us by [DATE] if you’re able to take this on; otherwise, we’ll need to re…"
type textarea "Please update us by [DATE] if you’re able to take this on; otherwise, we’ll nee…"
click at [752, 161] on label "Request response" at bounding box center [743, 157] width 61 height 16
click at [729, 161] on input "Request response" at bounding box center [721, 157] width 16 height 16
checkbox input "true"
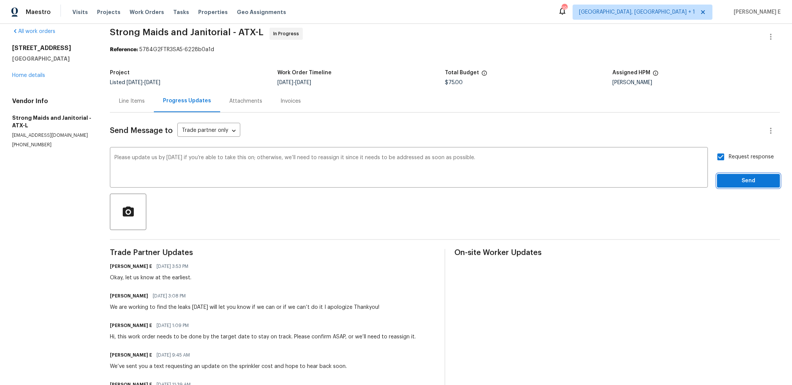
click at [748, 179] on span "Send" at bounding box center [748, 180] width 51 height 9
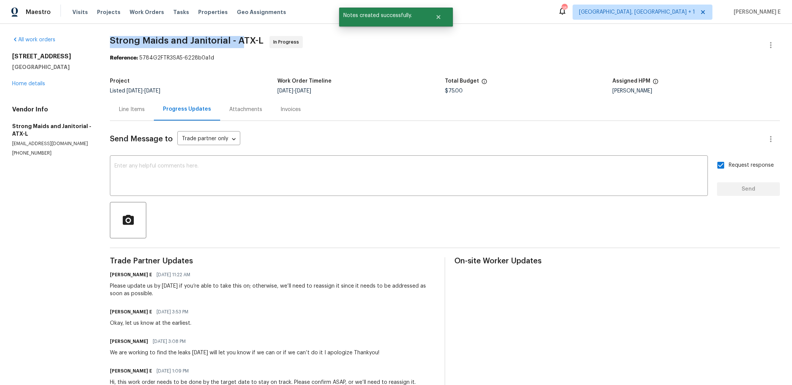
drag, startPoint x: 113, startPoint y: 41, endPoint x: 242, endPoint y: 41, distance: 129.6
click at [242, 41] on span "Strong Maids and Janitorial - ATX-L" at bounding box center [186, 40] width 153 height 9
copy span "Strong Maids and Janitorial - A"
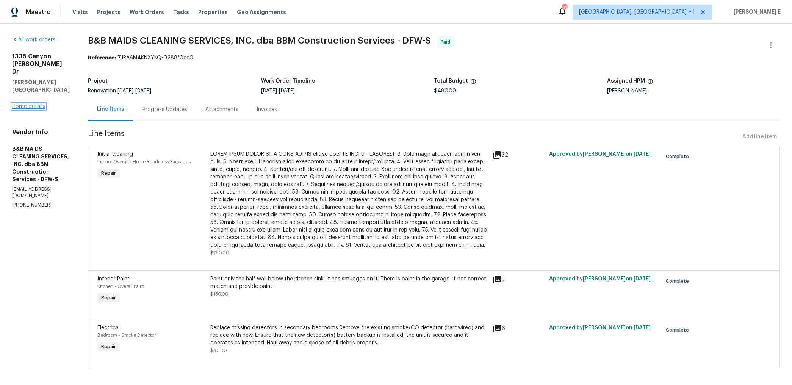
click at [35, 104] on link "Home details" at bounding box center [28, 106] width 33 height 5
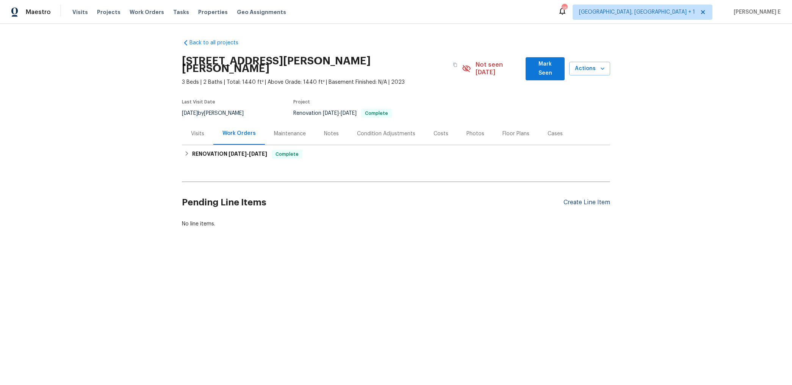
click at [583, 199] on div "Create Line Item" at bounding box center [586, 202] width 47 height 7
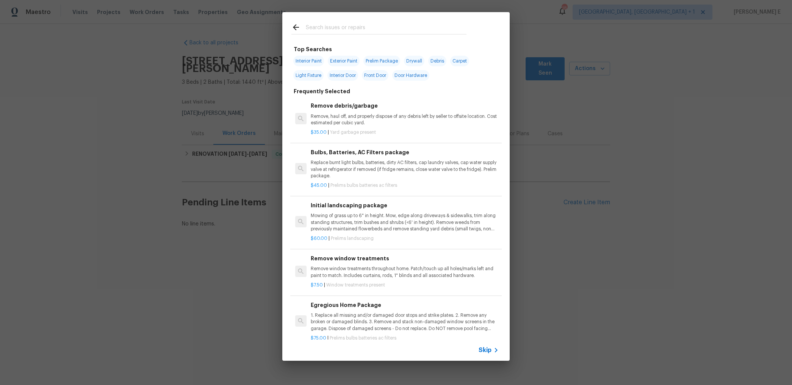
click at [483, 351] on span "Skip" at bounding box center [485, 350] width 13 height 8
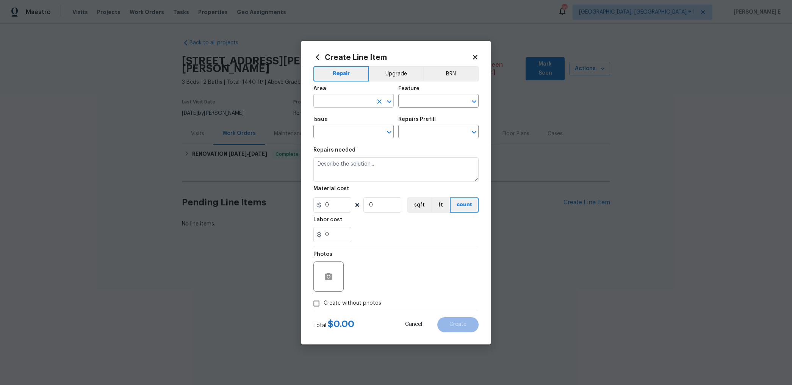
click at [339, 100] on input "text" at bounding box center [342, 102] width 59 height 12
type input "Bathroom"
type input "Shower"
click at [354, 166] on li "Bathroom Accesories" at bounding box center [353, 167] width 80 height 13
type input "Bathroom Accesories"
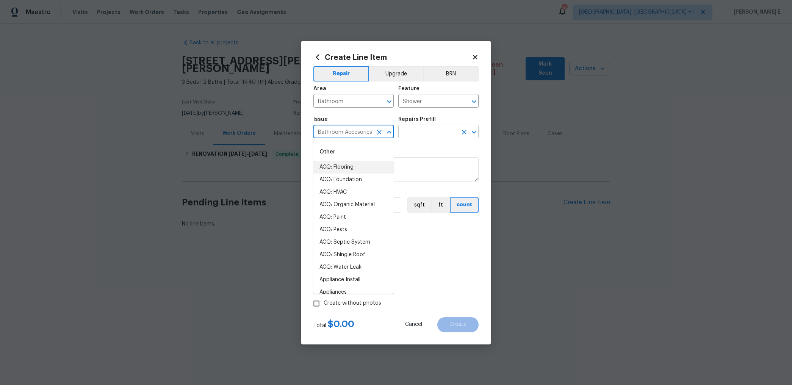
click at [445, 131] on input "text" at bounding box center [427, 133] width 59 height 12
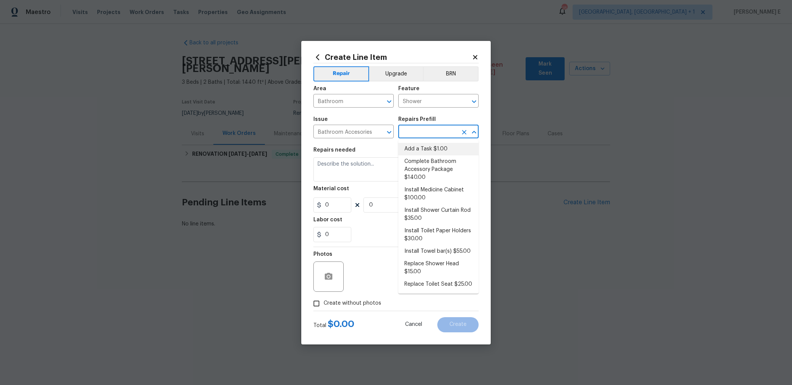
click at [427, 151] on li "Add a Task $1.00" at bounding box center [438, 149] width 80 height 13
type input "Interior Trim"
type input "Add a Task $1.00"
type textarea "HPM to detail"
type input "1"
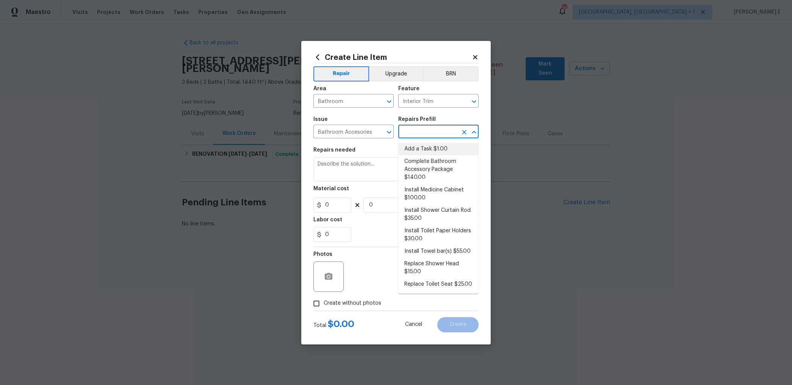
type input "1"
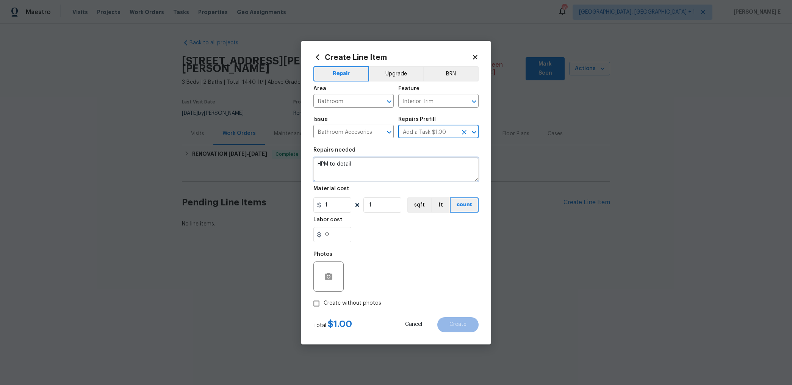
click at [379, 175] on textarea "HPM to detail" at bounding box center [395, 169] width 165 height 24
paste textarea "The shower glass door has come off the track and is leaning against the wall. P…"
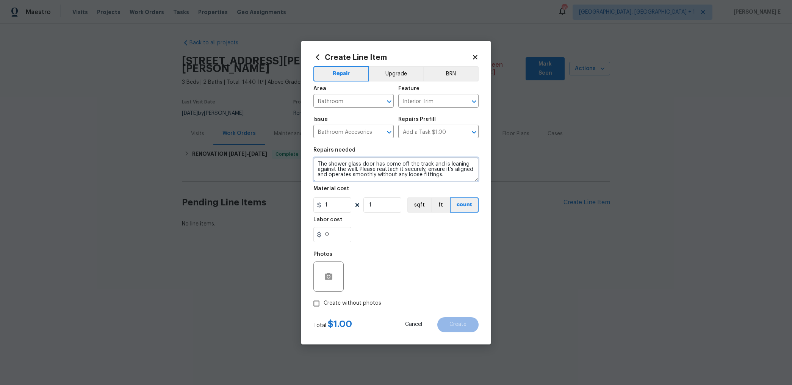
type textarea "The shower glass door has come off the track and is leaning against the wall. P…"
click at [331, 279] on icon "button" at bounding box center [329, 276] width 8 height 7
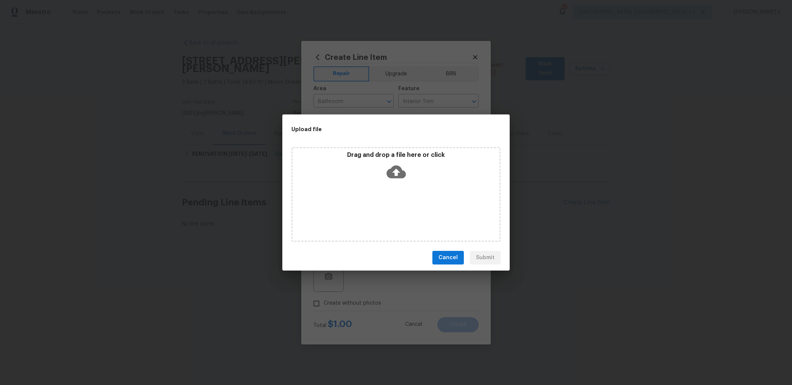
click at [391, 170] on icon at bounding box center [395, 172] width 19 height 13
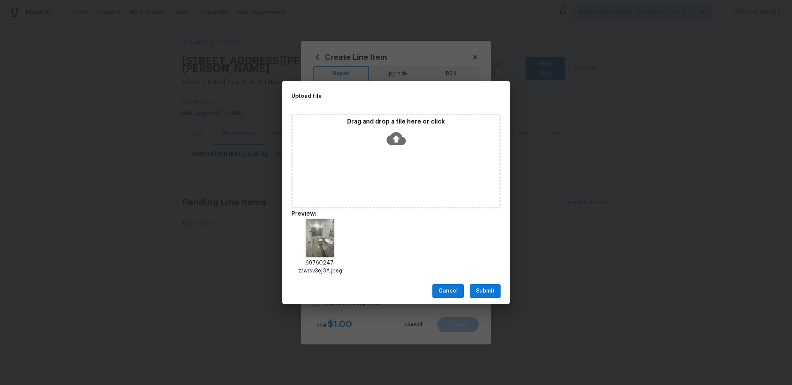
click at [488, 294] on span "Submit" at bounding box center [485, 290] width 19 height 9
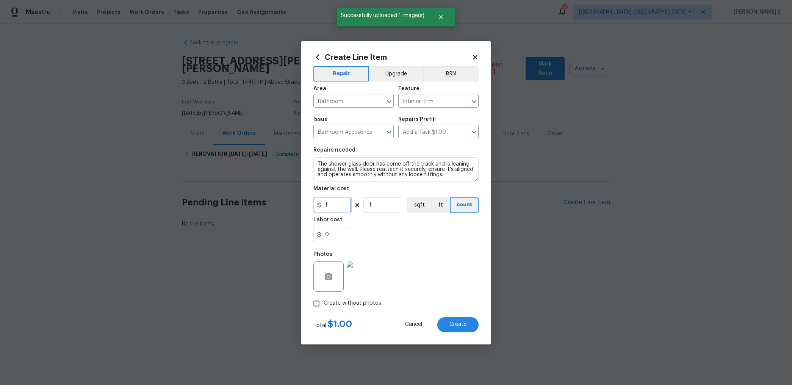
drag, startPoint x: 333, startPoint y: 206, endPoint x: 316, endPoint y: 217, distance: 20.9
click at [316, 217] on section "Repairs needed The shower glass door has come off the track and is leaning agai…" at bounding box center [395, 195] width 165 height 104
type input "75"
click at [467, 322] on button "Create" at bounding box center [457, 324] width 41 height 15
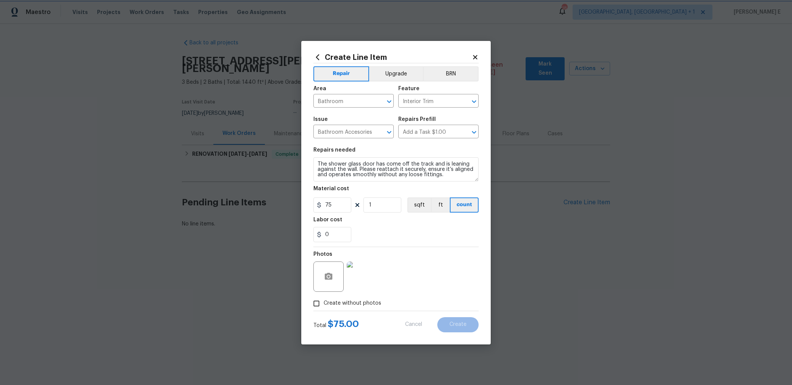
type input "0"
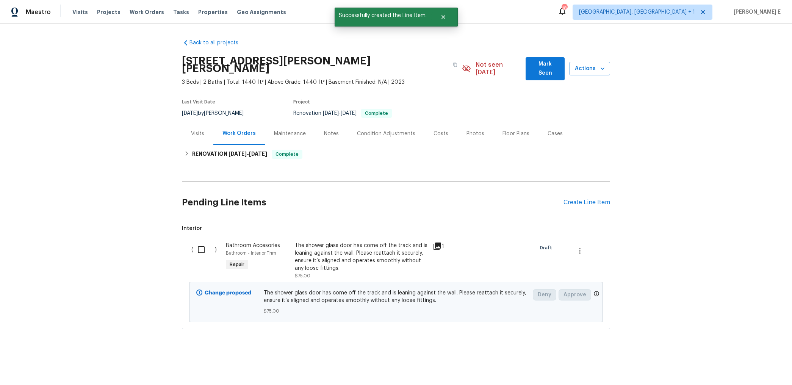
click at [196, 243] on input "checkbox" at bounding box center [204, 250] width 22 height 16
checkbox input "true"
click at [741, 368] on span "Create Work Order" at bounding box center [748, 365] width 50 height 9
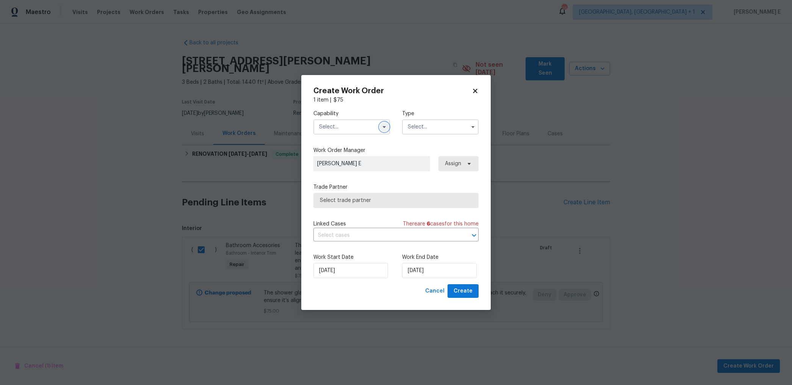
click at [383, 128] on icon "button" at bounding box center [384, 127] width 6 height 6
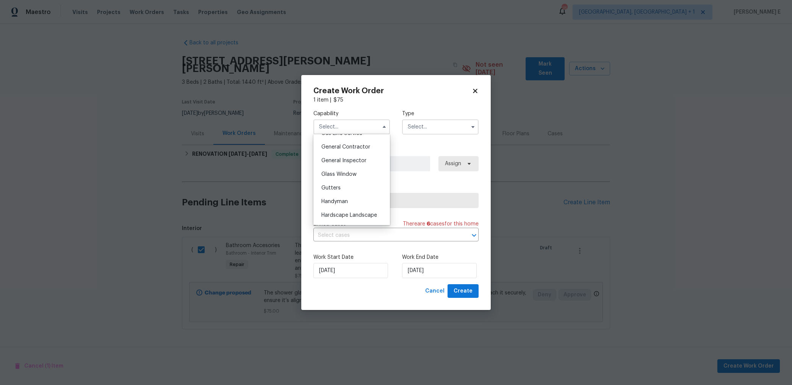
scroll to position [358, 0]
click at [347, 203] on span "Handyman" at bounding box center [334, 201] width 27 height 5
type input "Handyman"
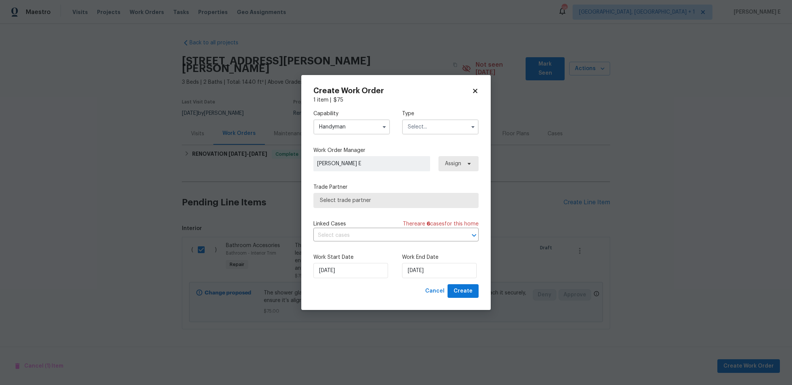
click at [419, 128] on input "text" at bounding box center [440, 126] width 77 height 15
click at [418, 141] on span "Feedback" at bounding box center [422, 142] width 24 height 5
type input "Feedback"
click at [386, 198] on span "Select trade partner" at bounding box center [390, 201] width 141 height 8
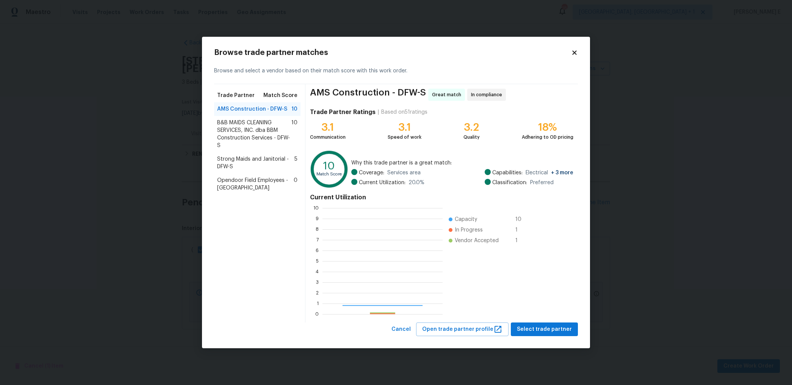
scroll to position [106, 120]
click at [540, 326] on span "Select trade partner" at bounding box center [544, 329] width 55 height 9
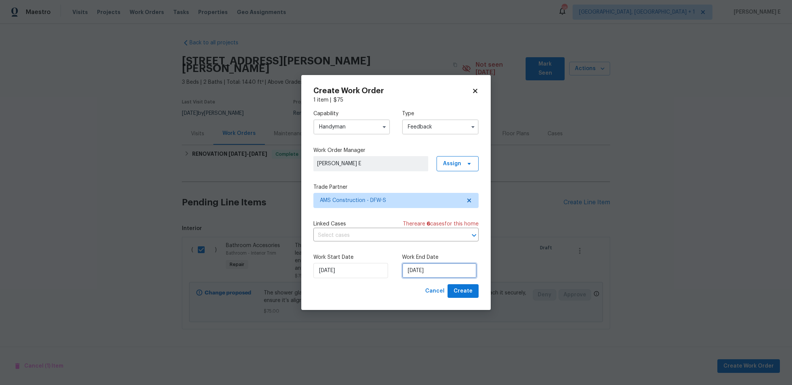
click at [420, 270] on input "14/10/2025" at bounding box center [439, 270] width 75 height 15
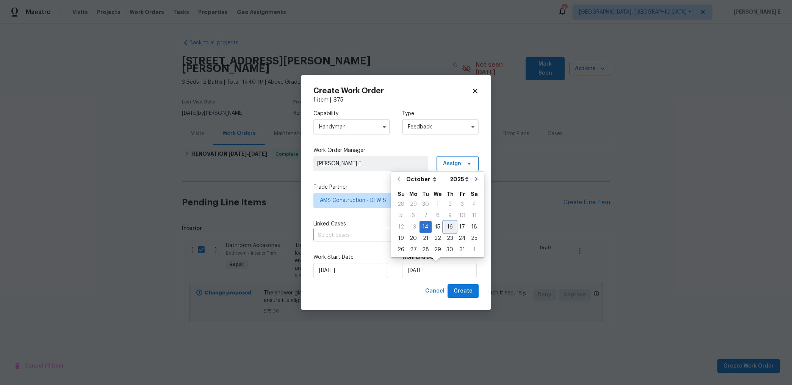
click at [446, 225] on div "16" at bounding box center [450, 227] width 12 height 11
type input "16/10/2025"
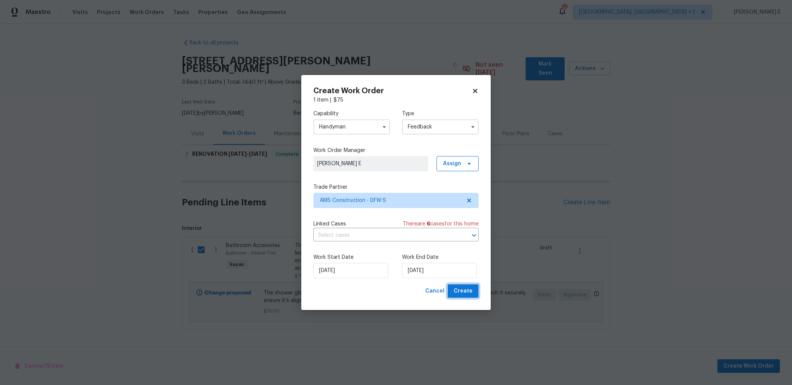
click at [461, 295] on span "Create" at bounding box center [463, 290] width 19 height 9
checkbox input "false"
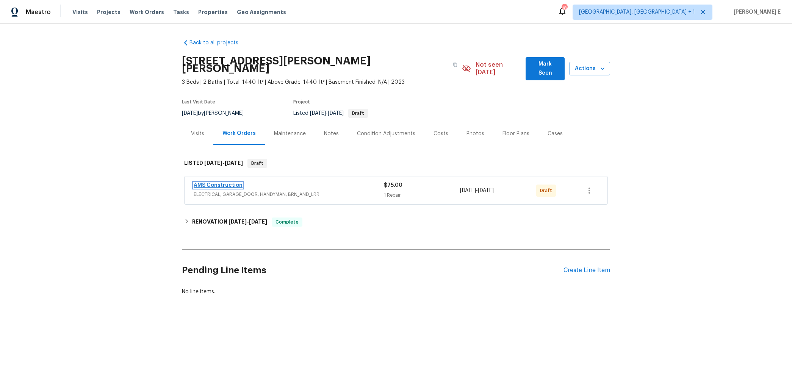
click at [209, 183] on link "AMS Construction" at bounding box center [218, 185] width 49 height 5
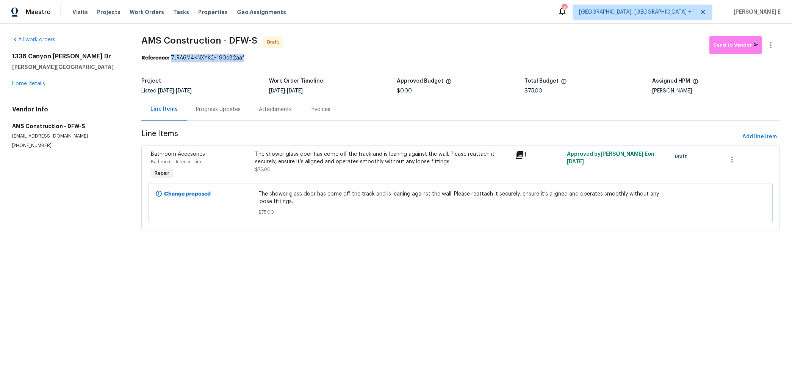
drag, startPoint x: 174, startPoint y: 57, endPoint x: 250, endPoint y: 59, distance: 76.9
click at [250, 58] on div "Reference: 7JRA6M4KNXYKQ-190c82aaf" at bounding box center [460, 58] width 638 height 8
copy div "7JRA6M4KNXYKQ-190c82aaf"
click at [235, 114] on div "Progress Updates" at bounding box center [218, 109] width 63 height 22
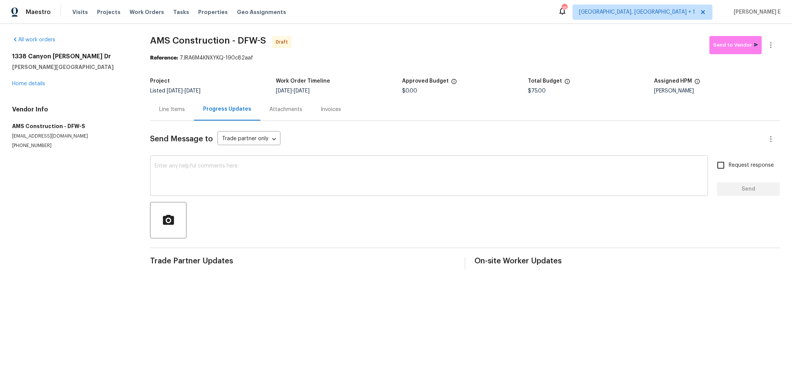
click at [398, 179] on textarea at bounding box center [429, 176] width 549 height 27
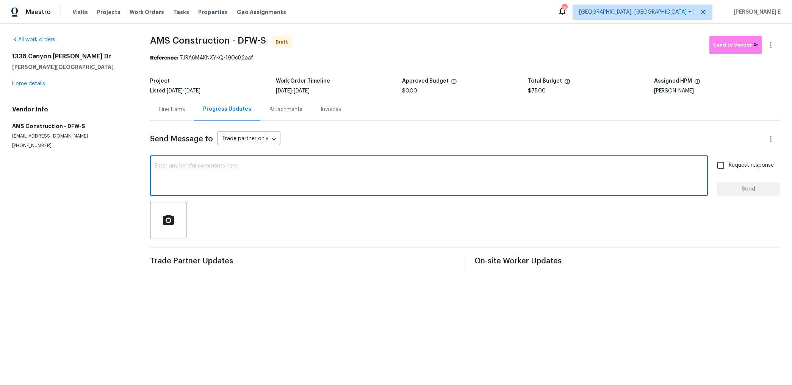
paste textarea "Hi this is [PERSON_NAME] with Opendoor. I’m confirming you received the WO for …"
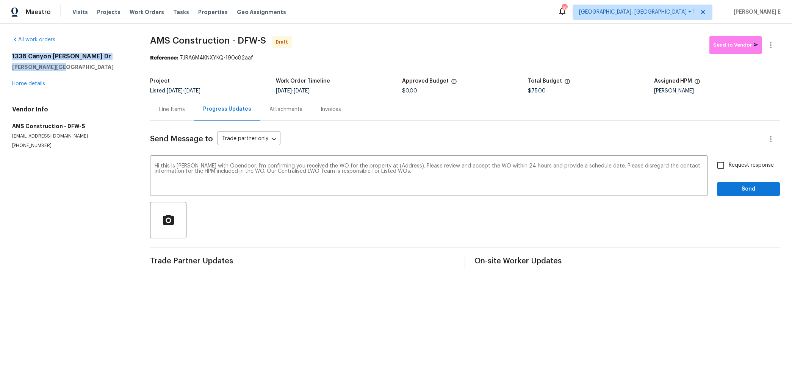
drag, startPoint x: 10, startPoint y: 56, endPoint x: 69, endPoint y: 66, distance: 59.2
click at [69, 66] on div "All work orders [STREET_ADDRESS][PERSON_NAME][PERSON_NAME] Home details Vendor …" at bounding box center [396, 153] width 792 height 258
copy div "[STREET_ADDRESS][PERSON_NAME][PERSON_NAME]"
click at [397, 164] on textarea "Hi this is [PERSON_NAME] with Opendoor. I’m confirming you received the WO for …" at bounding box center [429, 176] width 549 height 27
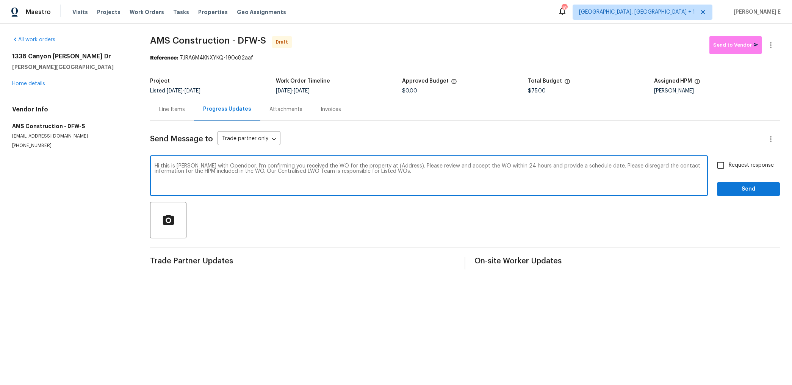
click at [397, 164] on textarea "Hi this is [PERSON_NAME] with Opendoor. I’m confirming you received the WO for …" at bounding box center [429, 176] width 549 height 27
paste textarea "[STREET_ADDRESS][PERSON_NAME][PERSON_NAME]"
type textarea "Hi this is [PERSON_NAME] with Opendoor. I’m confirming you received the WO for …"
click at [726, 171] on input "Request response" at bounding box center [721, 165] width 16 height 16
checkbox input "true"
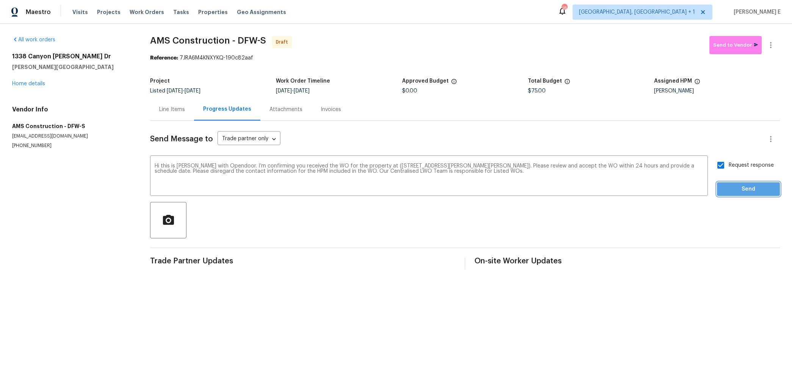
click at [748, 194] on button "Send" at bounding box center [748, 189] width 63 height 14
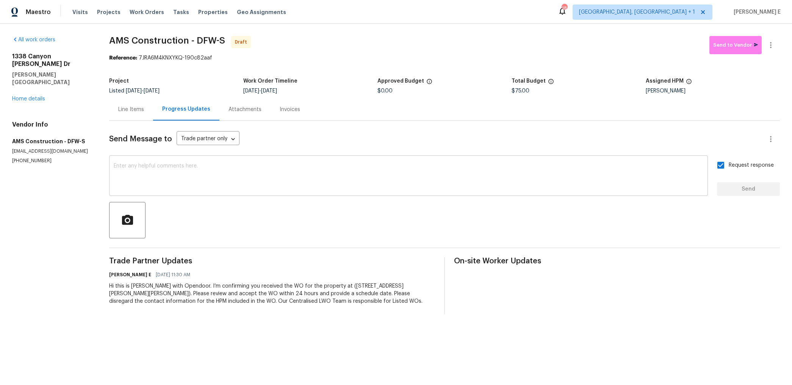
click at [545, 166] on textarea at bounding box center [409, 176] width 590 height 27
paste textarea "All Work Orders must include before-photos (both close-up and wide-angle) and a…"
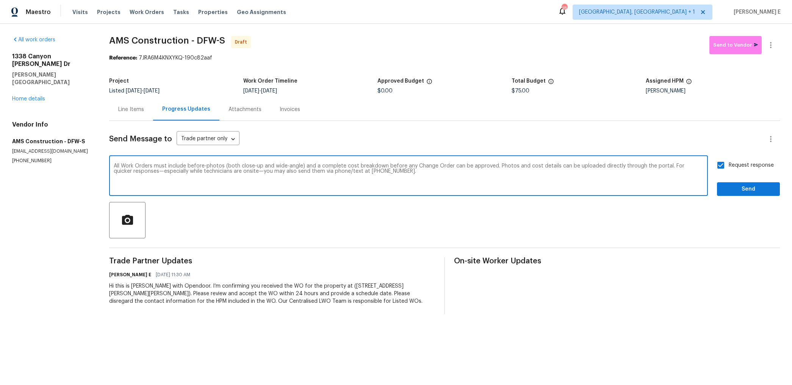
type textarea "All Work Orders must include before-photos (both close-up and wide-angle) and a…"
click at [725, 186] on span "Send" at bounding box center [748, 189] width 51 height 9
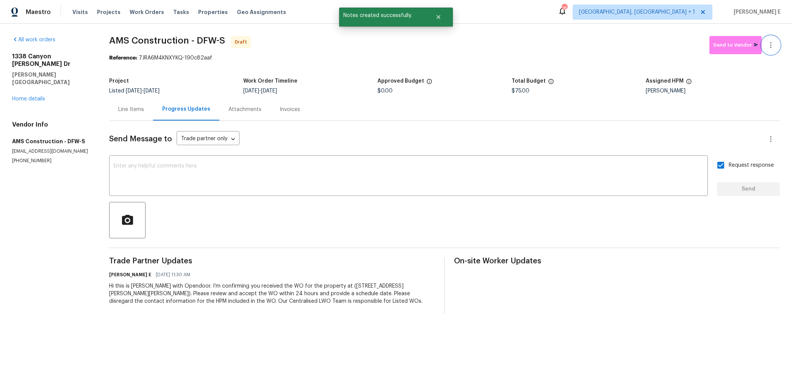
click at [769, 44] on icon "button" at bounding box center [770, 45] width 9 height 9
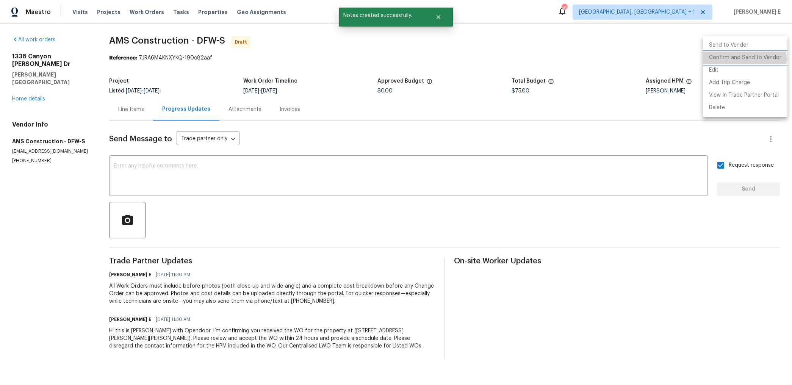
click at [744, 58] on li "Confirm and Send to Vendor" at bounding box center [745, 58] width 84 height 13
click at [508, 115] on div at bounding box center [396, 192] width 792 height 385
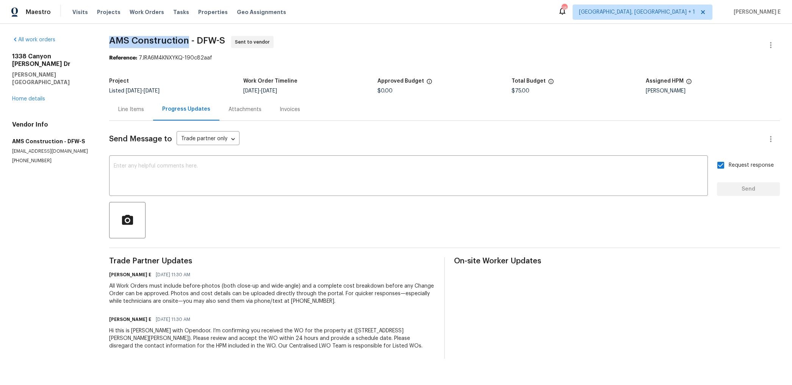
drag, startPoint x: 114, startPoint y: 42, endPoint x: 191, endPoint y: 42, distance: 76.9
click at [191, 42] on span "AMS Construction - DFW-S" at bounding box center [167, 40] width 116 height 9
copy span "AMS Construction"
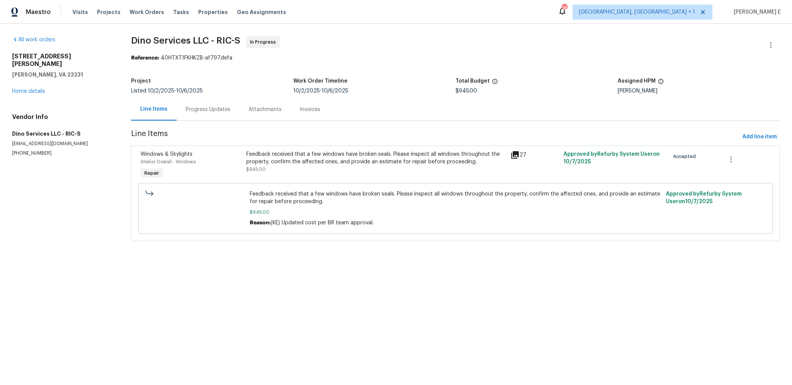
click at [225, 106] on div "Progress Updates" at bounding box center [208, 110] width 45 height 8
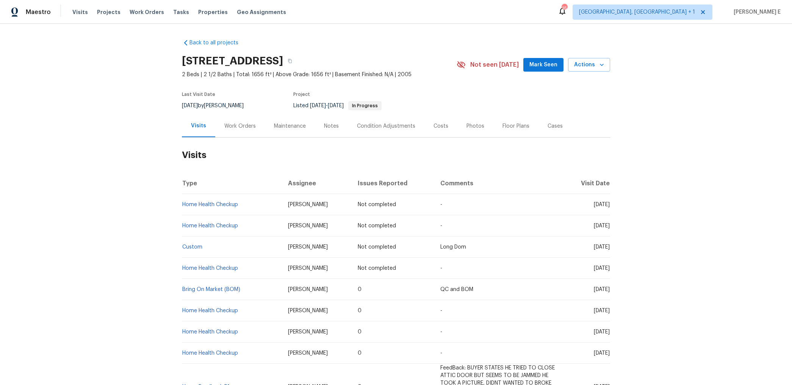
click at [247, 125] on div "Work Orders" at bounding box center [239, 126] width 31 height 8
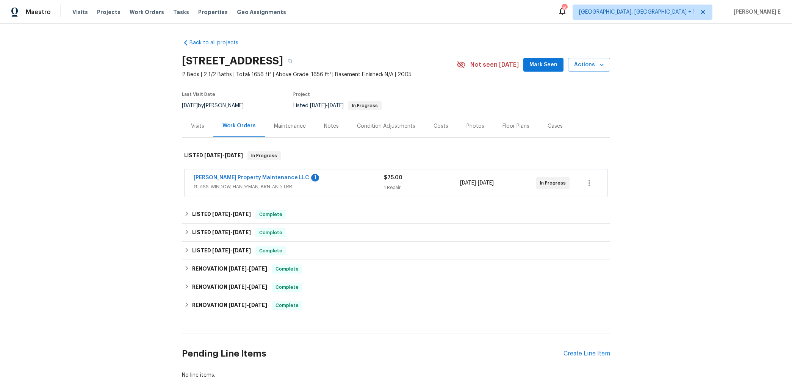
scroll to position [13, 0]
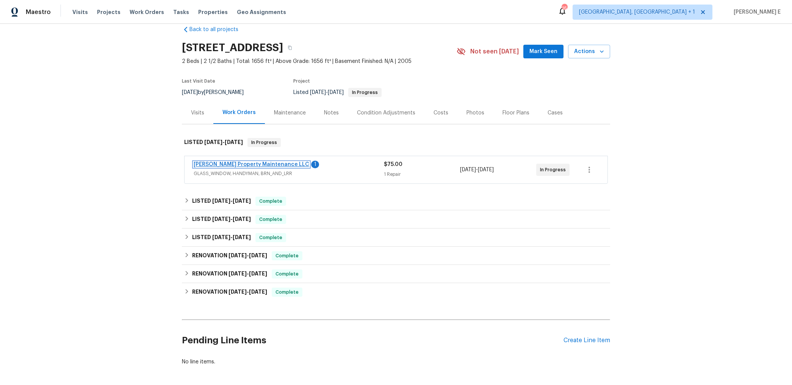
click at [246, 165] on link "Glen Property Maintenance LLC" at bounding box center [252, 164] width 116 height 5
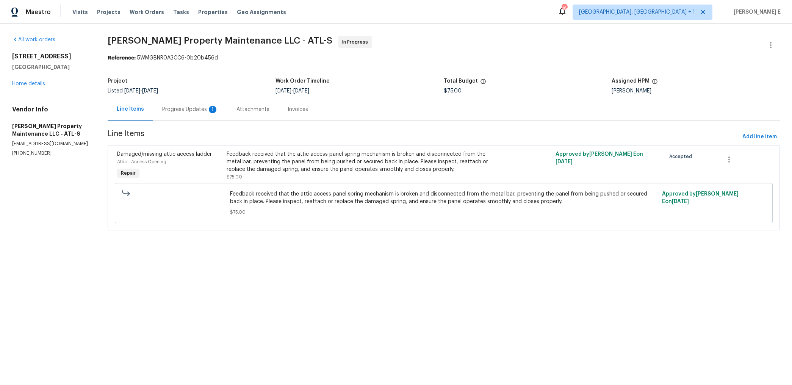
click at [203, 114] on div "Progress Updates 1" at bounding box center [190, 109] width 74 height 22
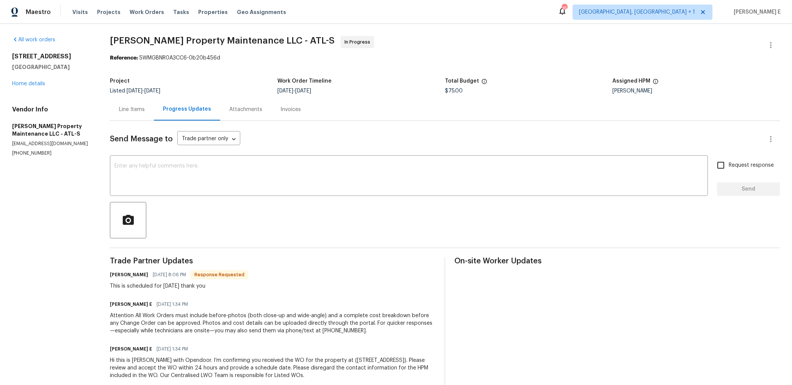
scroll to position [16, 0]
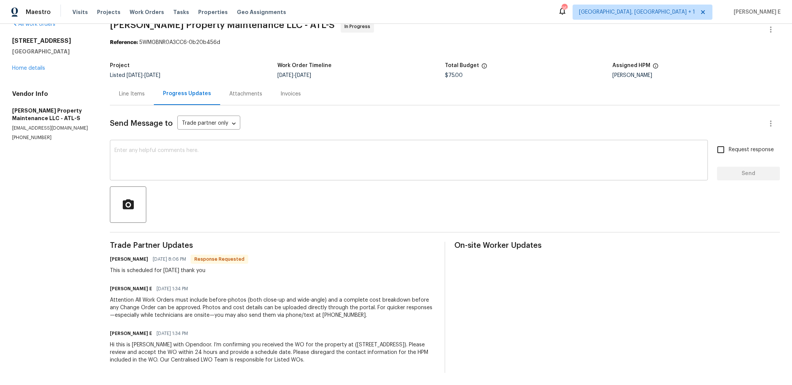
click at [299, 144] on div "x ​" at bounding box center [409, 161] width 598 height 39
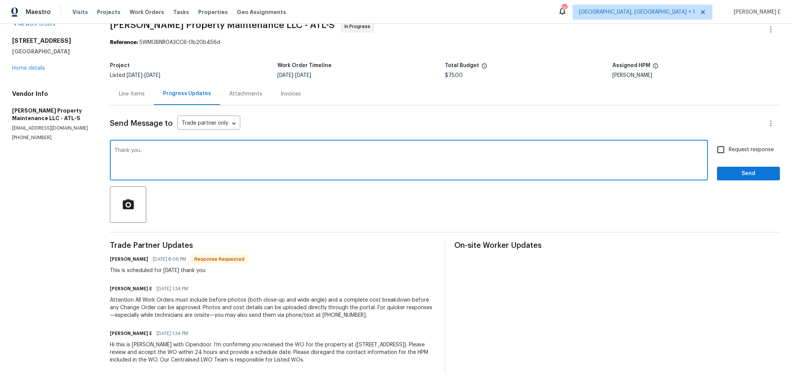
type textarea "Thank you.."
click at [731, 172] on span "Send" at bounding box center [748, 173] width 51 height 9
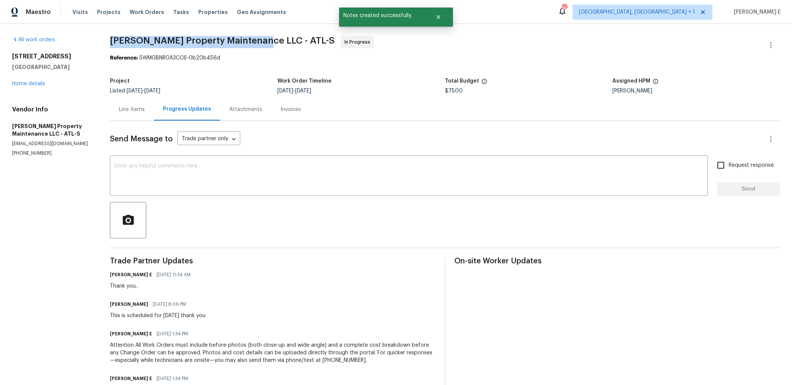
drag, startPoint x: 112, startPoint y: 41, endPoint x: 258, endPoint y: 39, distance: 146.3
click at [258, 39] on span "Glen Property Maintenance LLC - ATL-S" at bounding box center [222, 40] width 225 height 9
copy span "Glen Property Maintenance LLC -"
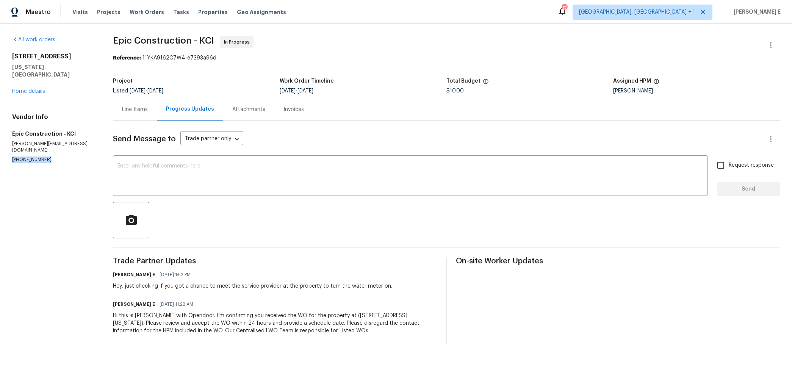
drag, startPoint x: 10, startPoint y: 144, endPoint x: 61, endPoint y: 144, distance: 51.1
click at [61, 144] on div "All work orders [STREET_ADDRESS][US_STATE] Home details Vendor Info Epic Constr…" at bounding box center [396, 190] width 792 height 332
copy p "[PHONE_NUMBER]"
click at [320, 179] on textarea at bounding box center [410, 176] width 586 height 27
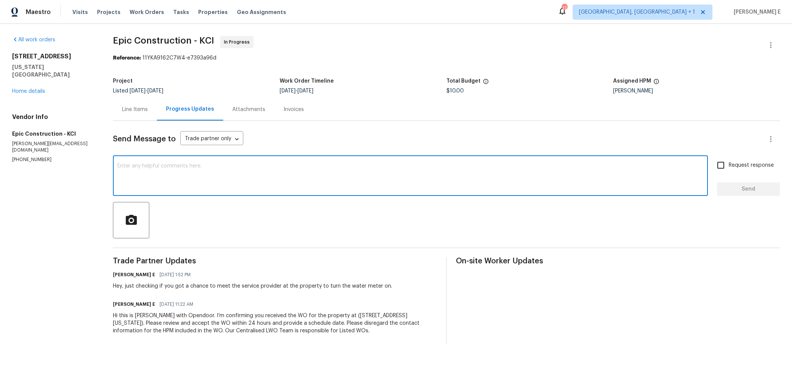
click at [145, 112] on div "Line Items" at bounding box center [135, 110] width 26 height 8
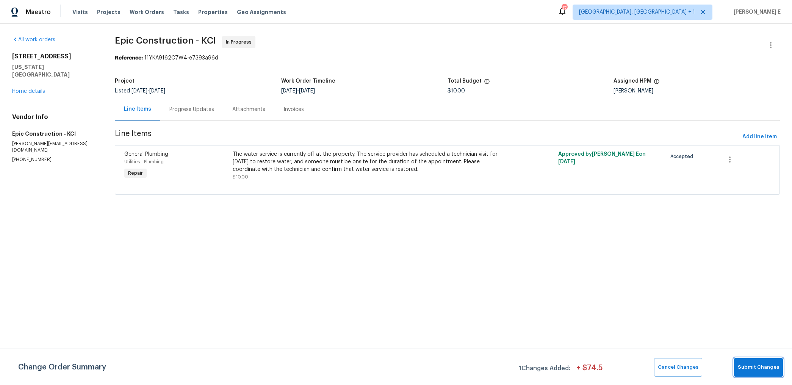
click at [772, 369] on span "Submit Changes" at bounding box center [758, 367] width 41 height 9
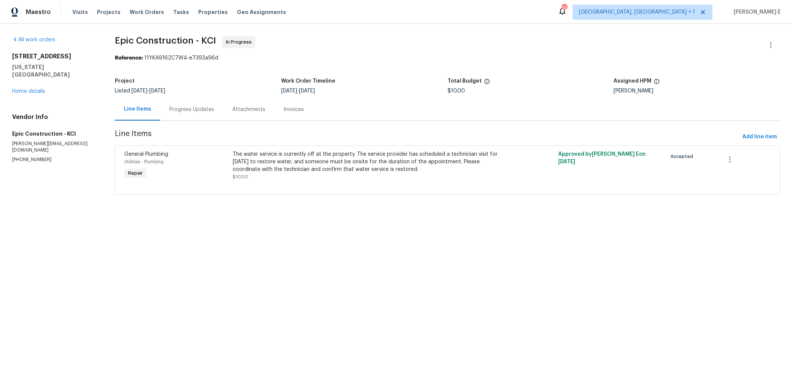
click at [203, 112] on div "Progress Updates" at bounding box center [191, 110] width 45 height 8
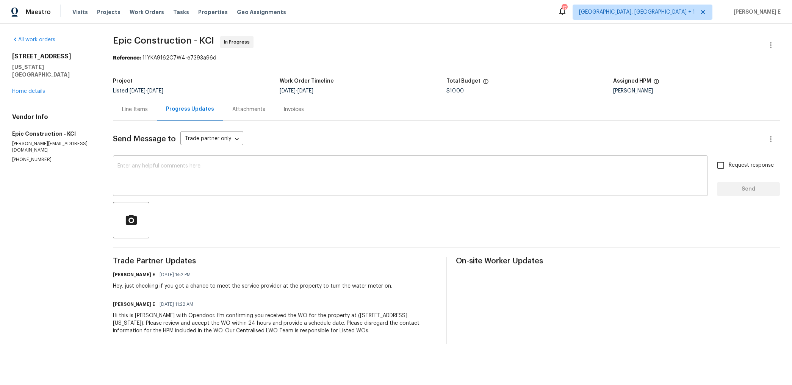
click at [316, 158] on div "x ​" at bounding box center [410, 176] width 595 height 39
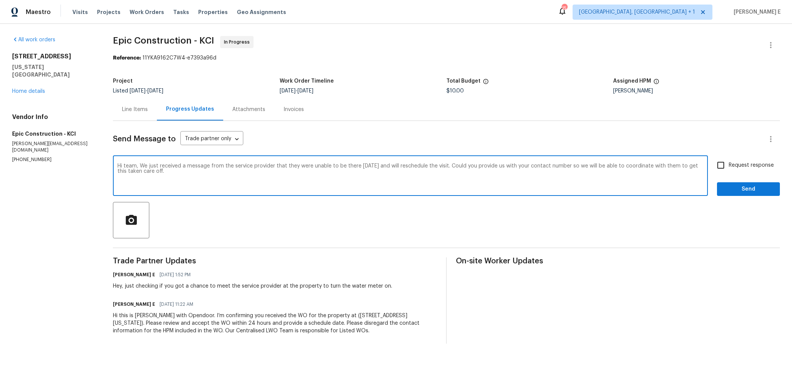
drag, startPoint x: 139, startPoint y: 166, endPoint x: 250, endPoint y: 181, distance: 112.8
click at [250, 181] on textarea "Hi team, We just received a message from the service provider that they were un…" at bounding box center [410, 176] width 586 height 27
paste textarea "heard from the service provider that they weren’t able to make it yesterday and…"
type textarea "Hi team, We just heard from the service provider that they weren’t able to make…"
click at [743, 161] on label "Request response" at bounding box center [743, 165] width 61 height 16
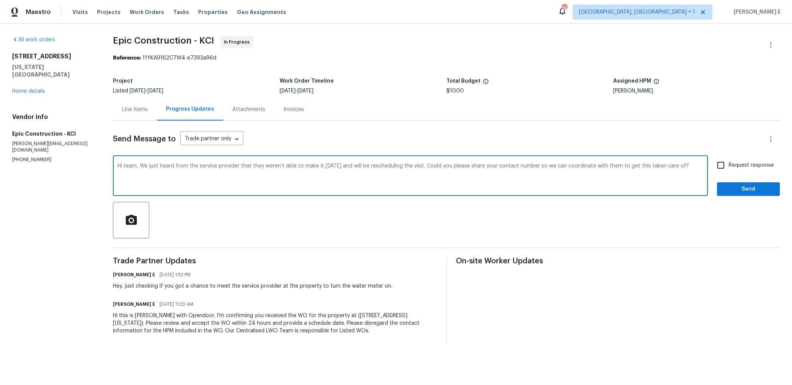
click at [729, 161] on input "Request response" at bounding box center [721, 165] width 16 height 16
checkbox input "true"
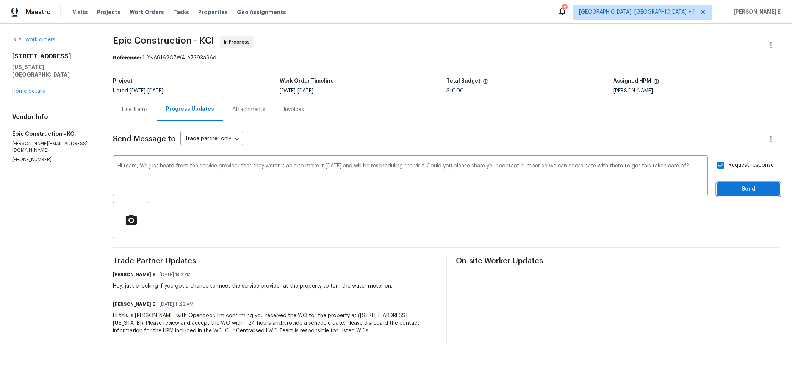
click at [741, 186] on span "Send" at bounding box center [748, 189] width 51 height 9
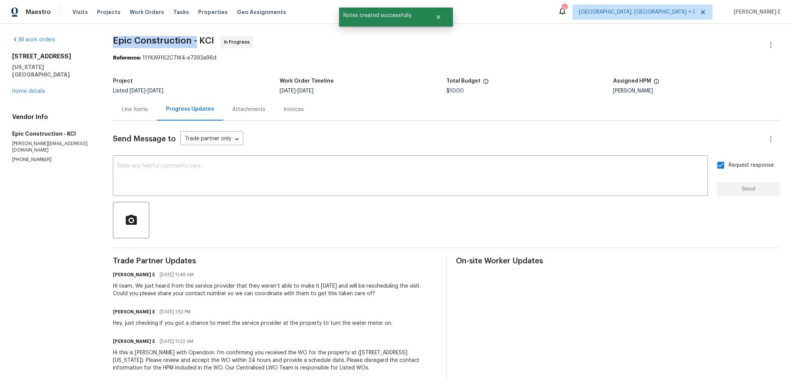
drag, startPoint x: 113, startPoint y: 41, endPoint x: 195, endPoint y: 43, distance: 82.2
click at [195, 43] on span "Epic Construction - KCI" at bounding box center [163, 40] width 101 height 9
copy span "Epic Construction -"
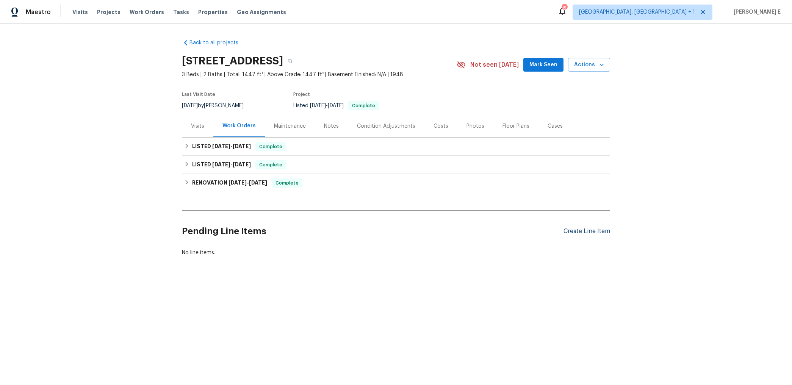
click at [580, 233] on div "Create Line Item" at bounding box center [586, 231] width 47 height 7
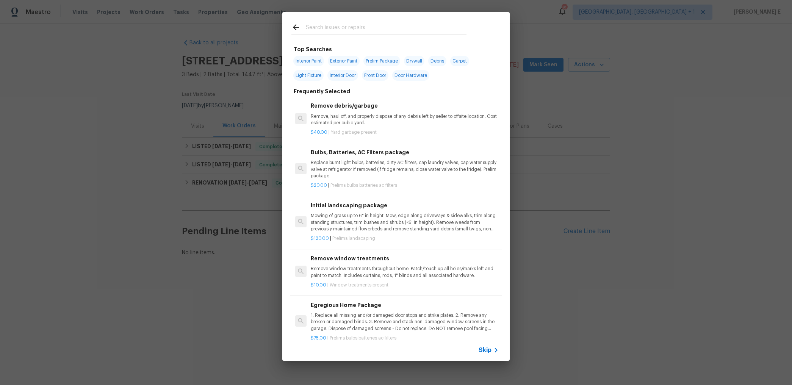
click at [485, 352] on span "Skip" at bounding box center [485, 350] width 13 height 8
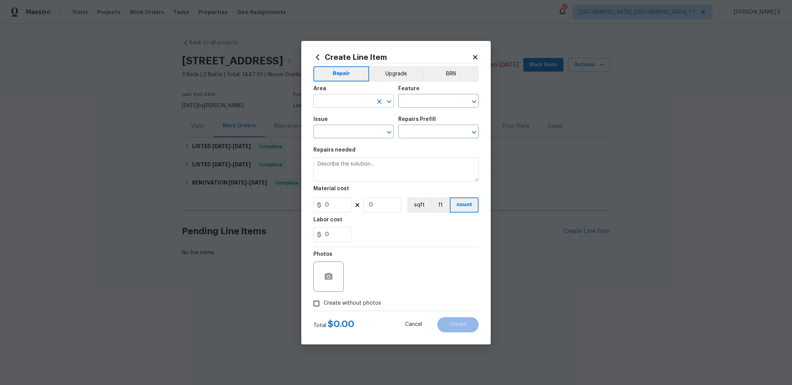
click at [353, 98] on input "text" at bounding box center [342, 102] width 59 height 12
type input "HVAC"
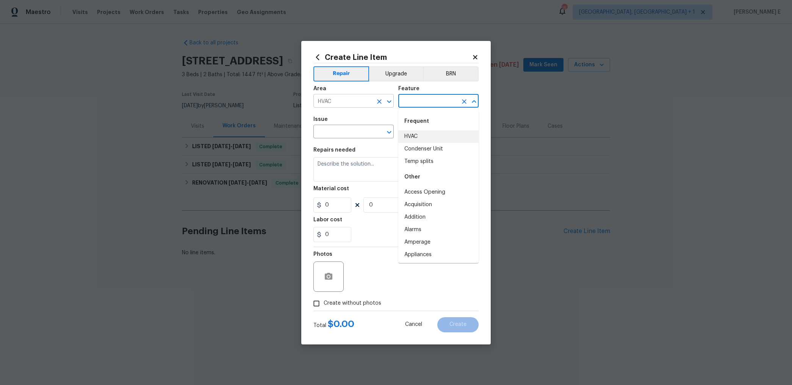
type input "HVAC"
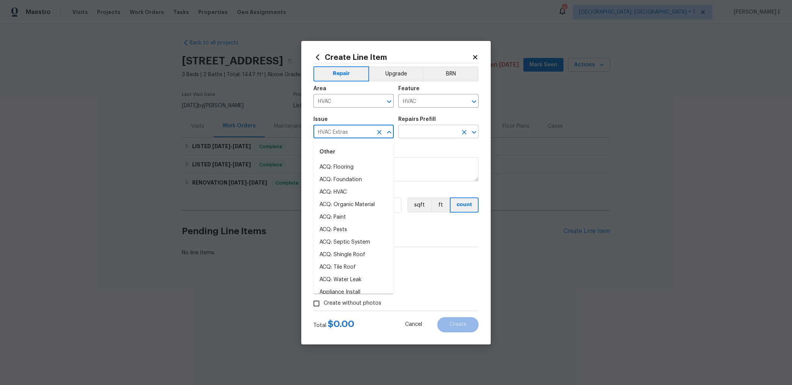
type input "HVAC Extras"
click at [426, 131] on input "text" at bounding box center [427, 133] width 59 height 12
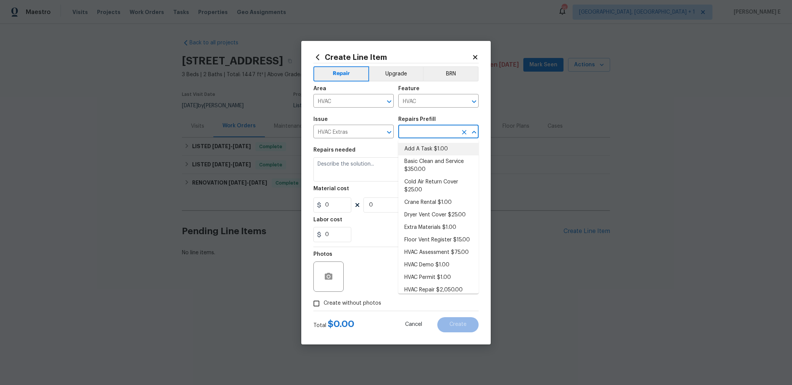
click at [423, 144] on li "Add A Task $1.00" at bounding box center [438, 149] width 80 height 13
type input "Add A Task $1.00"
type textarea "HPM to detail"
type input "1"
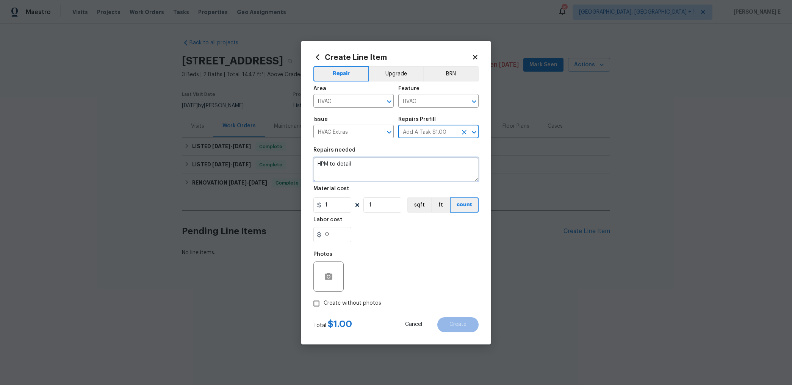
click at [381, 166] on textarea "HPM to detail" at bounding box center [395, 169] width 165 height 24
paste textarea "Please proceed with switching the system from evaporative cooling to heating to…"
type textarea "Please proceed with switching the system from evaporative cooling to heating to…"
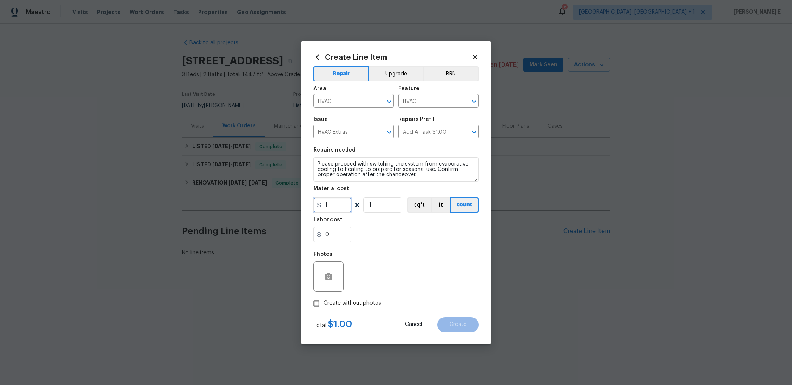
click at [338, 205] on input "1" at bounding box center [332, 204] width 38 height 15
click at [330, 270] on button "button" at bounding box center [328, 276] width 18 height 18
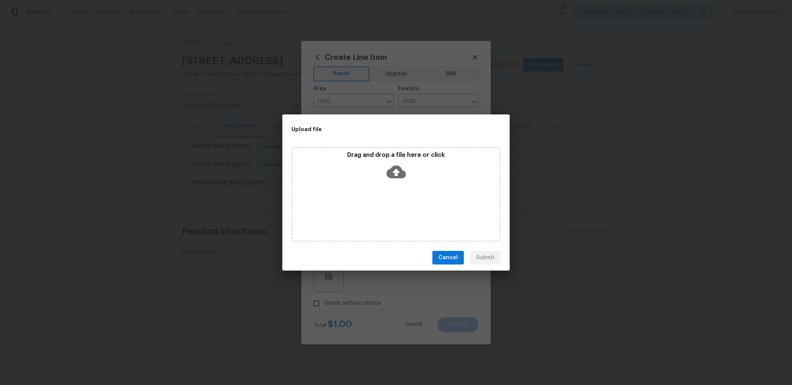
click at [398, 171] on icon at bounding box center [395, 171] width 19 height 19
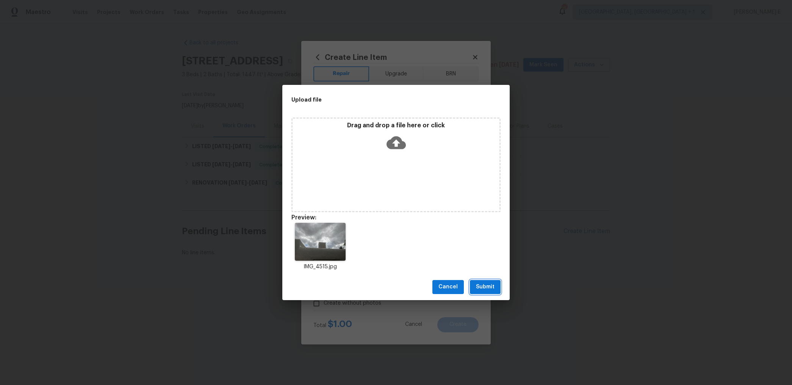
click at [486, 291] on span "Submit" at bounding box center [485, 286] width 19 height 9
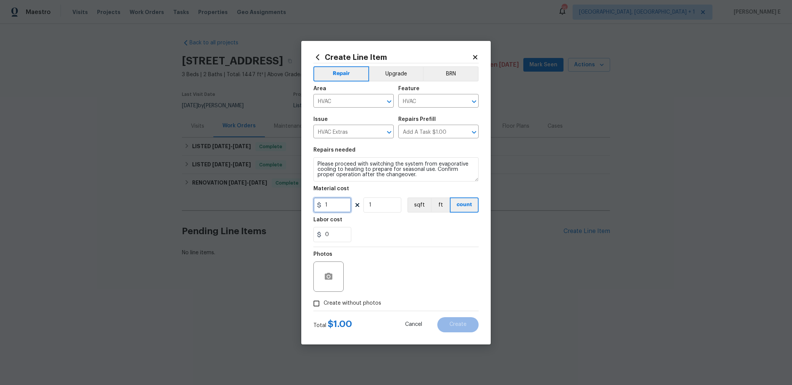
click at [329, 210] on input "1" at bounding box center [332, 204] width 38 height 15
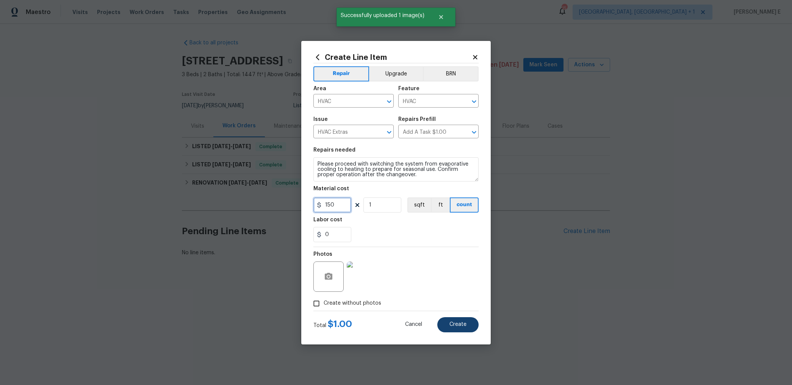
type input "150"
click at [454, 324] on span "Create" at bounding box center [457, 325] width 17 height 6
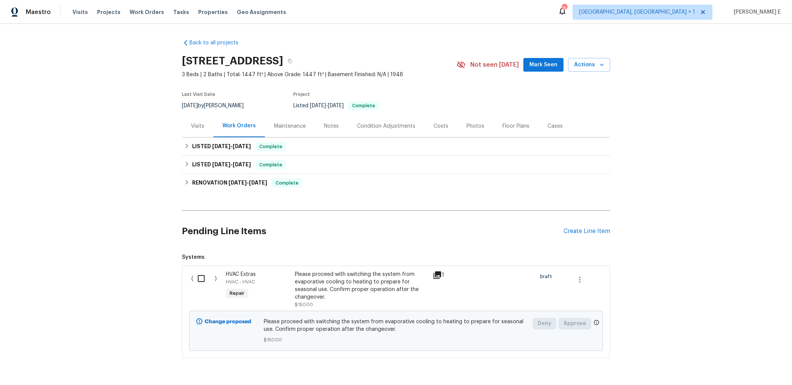
click at [204, 279] on input "checkbox" at bounding box center [204, 279] width 22 height 16
checkbox input "true"
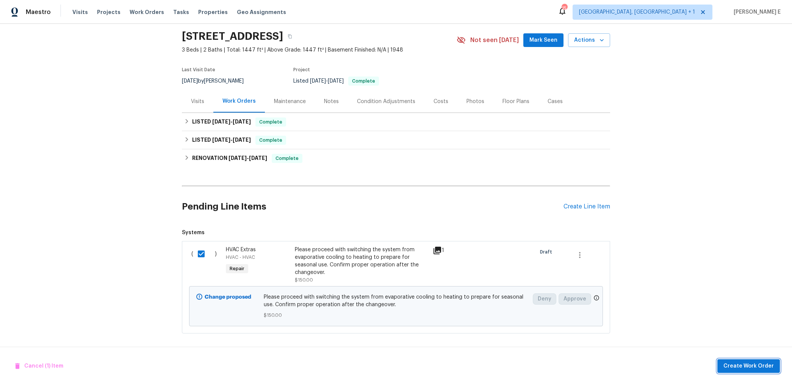
click at [732, 365] on span "Create Work Order" at bounding box center [748, 365] width 50 height 9
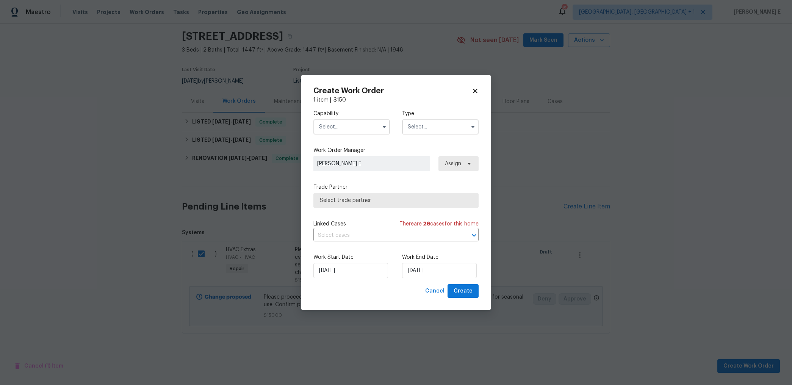
click at [385, 131] on span at bounding box center [383, 126] width 11 height 11
click at [385, 124] on icon "button" at bounding box center [384, 127] width 6 height 6
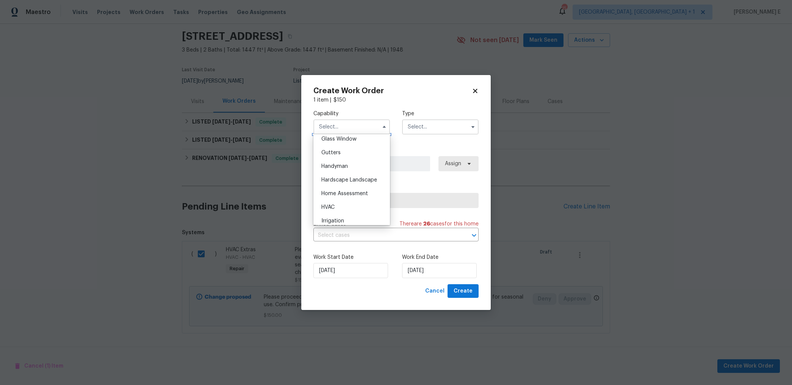
scroll to position [396, 0]
click at [335, 206] on span "HVAC" at bounding box center [327, 204] width 13 height 5
type input "HVAC"
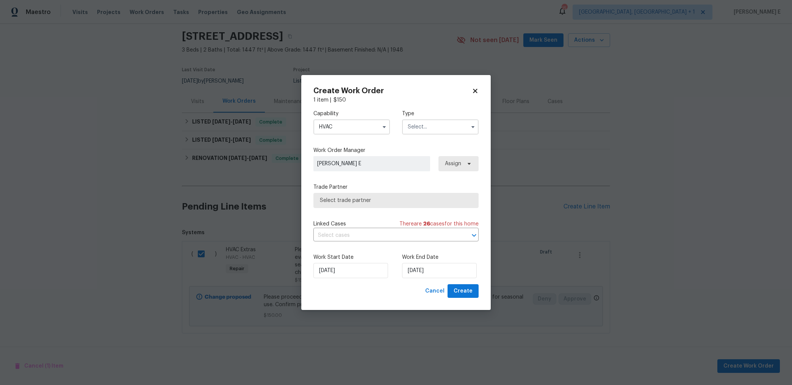
click at [438, 128] on input "text" at bounding box center [440, 126] width 77 height 15
click at [427, 141] on span "Feedback" at bounding box center [422, 142] width 24 height 5
type input "Feedback"
click at [373, 200] on span "Select trade partner" at bounding box center [390, 201] width 141 height 8
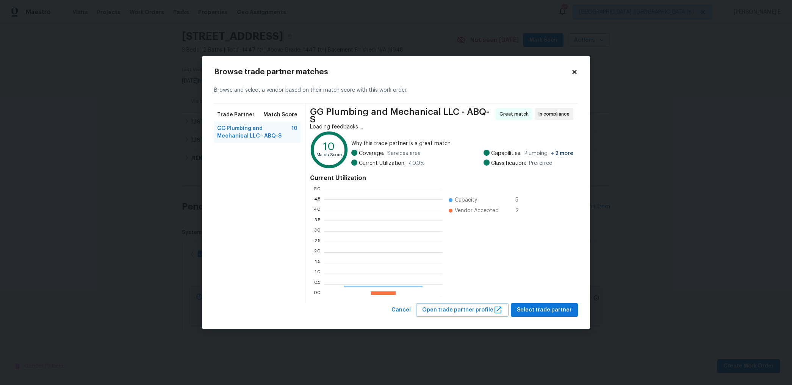
scroll to position [106, 118]
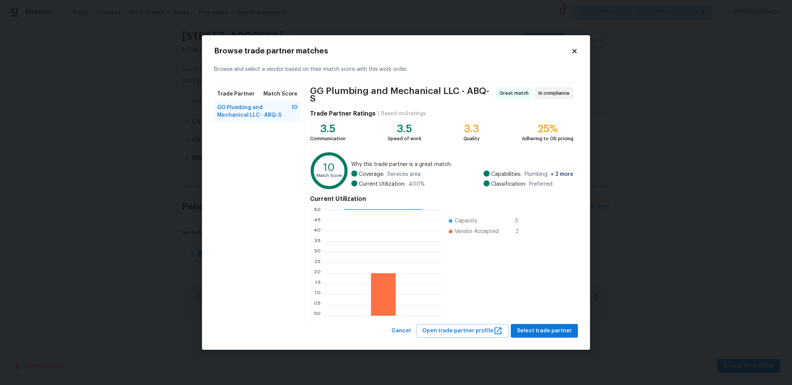
click at [574, 51] on icon at bounding box center [574, 51] width 4 height 4
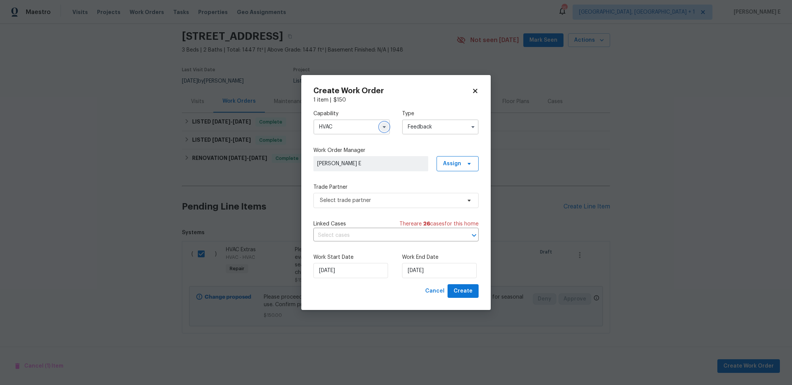
click at [380, 128] on button "button" at bounding box center [384, 126] width 9 height 9
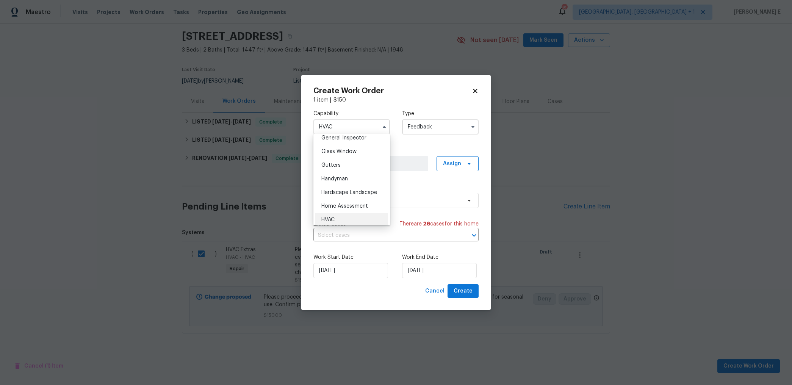
scroll to position [384, 0]
click at [355, 178] on div "Handyman" at bounding box center [351, 176] width 73 height 14
type input "Handyman"
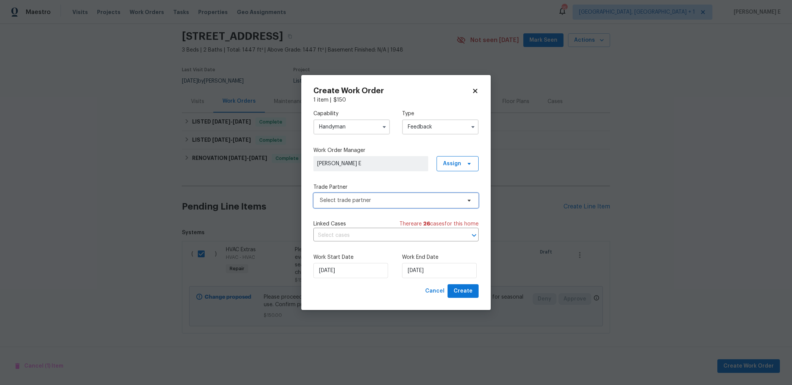
click at [377, 200] on span "Select trade partner" at bounding box center [390, 201] width 141 height 8
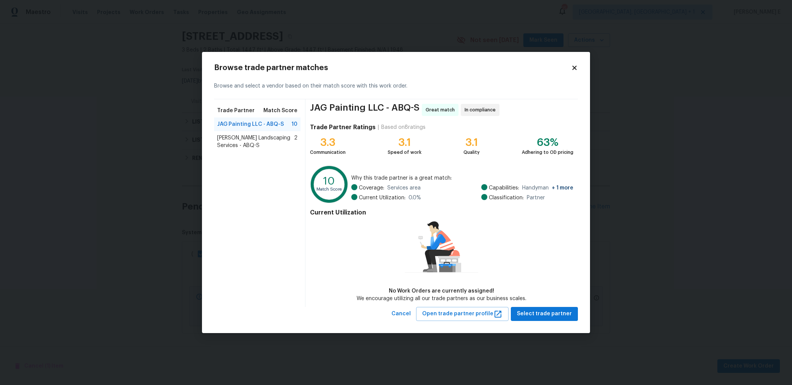
click at [241, 149] on span "Rodriguez Landscaping Services - ABQ-S" at bounding box center [255, 141] width 77 height 15
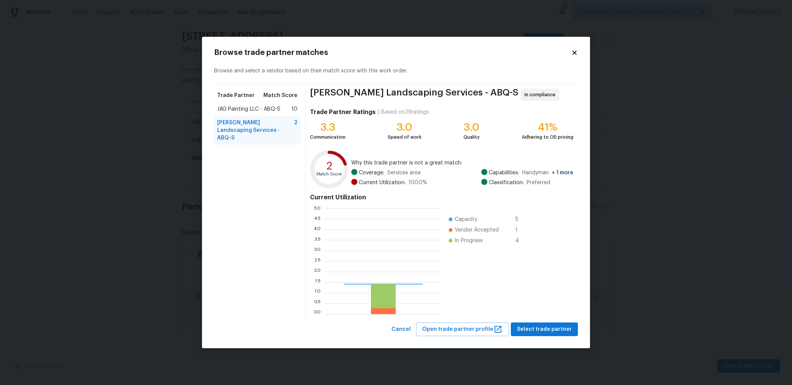
scroll to position [106, 118]
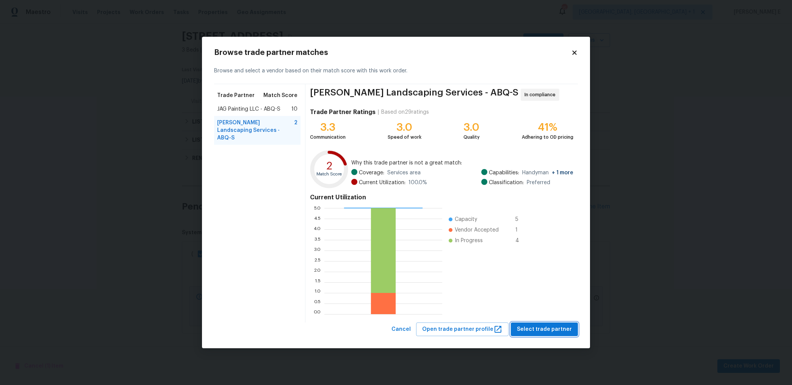
click at [539, 328] on span "Select trade partner" at bounding box center [544, 329] width 55 height 9
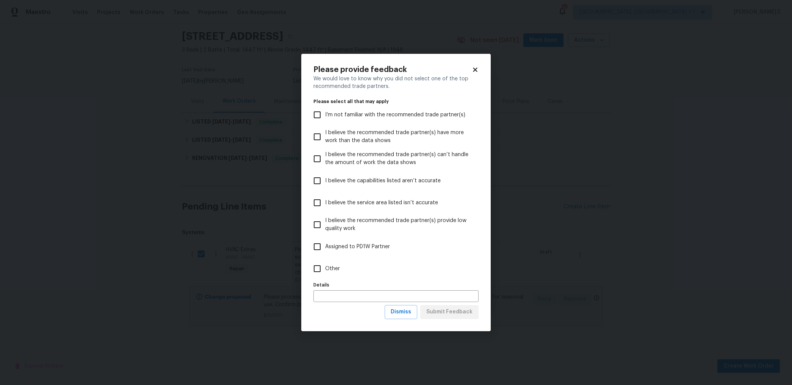
click at [343, 285] on label "Details" at bounding box center [395, 285] width 165 height 5
click at [344, 273] on label "Other" at bounding box center [390, 269] width 163 height 22
click at [325, 273] on input "Other" at bounding box center [317, 269] width 16 height 16
checkbox input "true"
click at [456, 308] on span "Submit Feedback" at bounding box center [449, 311] width 46 height 9
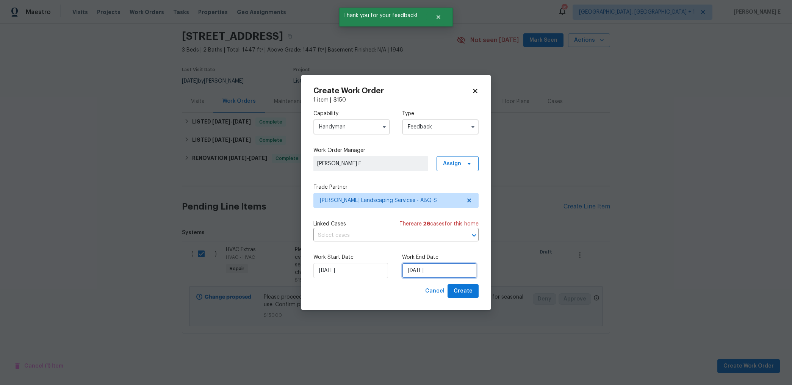
click at [424, 270] on input "14/10/2025" at bounding box center [439, 270] width 75 height 15
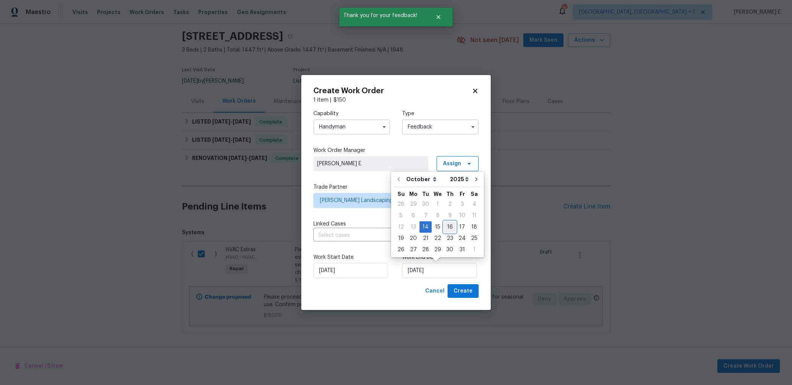
click at [450, 227] on div "16" at bounding box center [450, 227] width 12 height 11
type input "16/10/2025"
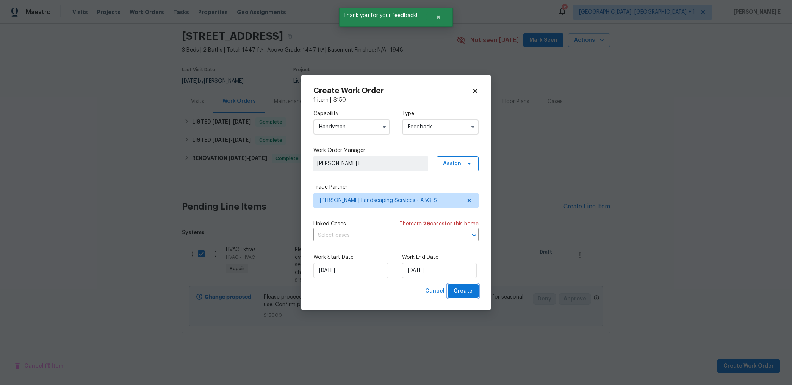
click at [454, 286] on button "Create" at bounding box center [462, 291] width 31 height 14
checkbox input "false"
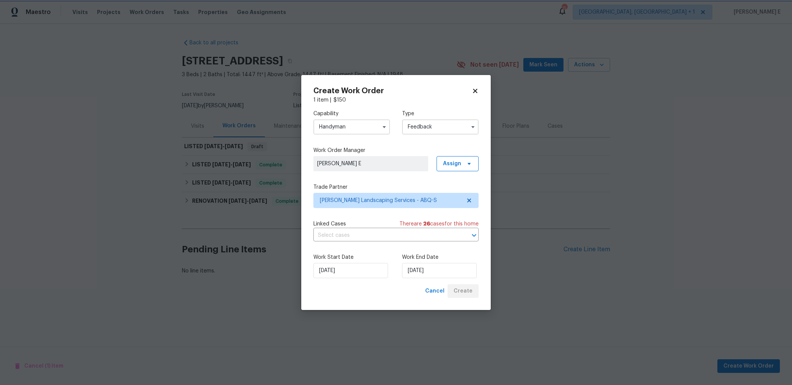
scroll to position [0, 0]
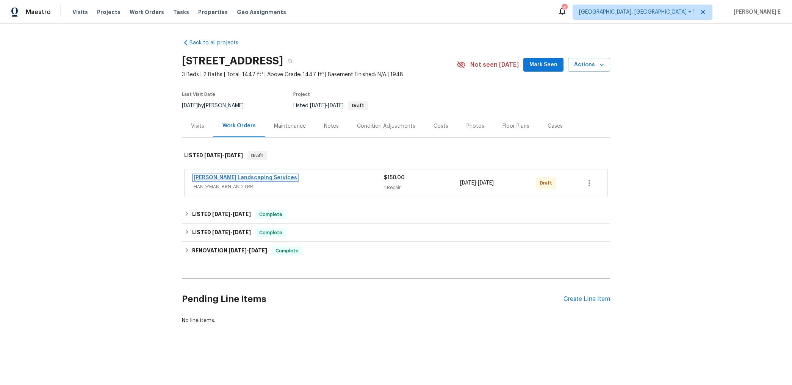
click at [262, 180] on link "[PERSON_NAME] Landscaping Services" at bounding box center [245, 177] width 103 height 5
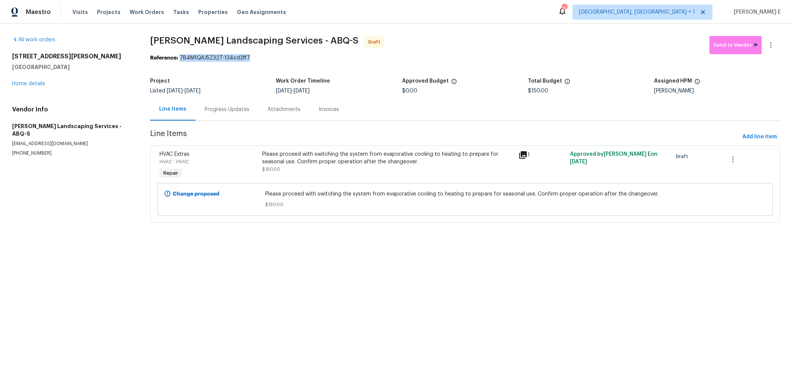
drag, startPoint x: 180, startPoint y: 59, endPoint x: 253, endPoint y: 57, distance: 73.1
click at [253, 57] on div "Reference: 7B4M1QAJ5Z32T-134cd3ff7" at bounding box center [465, 58] width 630 height 8
copy div "7B4M1QAJ5Z32T-134cd3ff7"
click at [235, 101] on div "Progress Updates" at bounding box center [226, 109] width 63 height 22
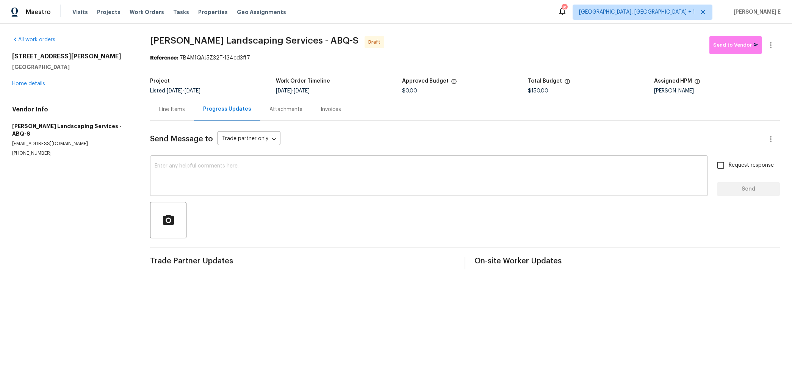
click at [384, 174] on textarea at bounding box center [429, 176] width 549 height 27
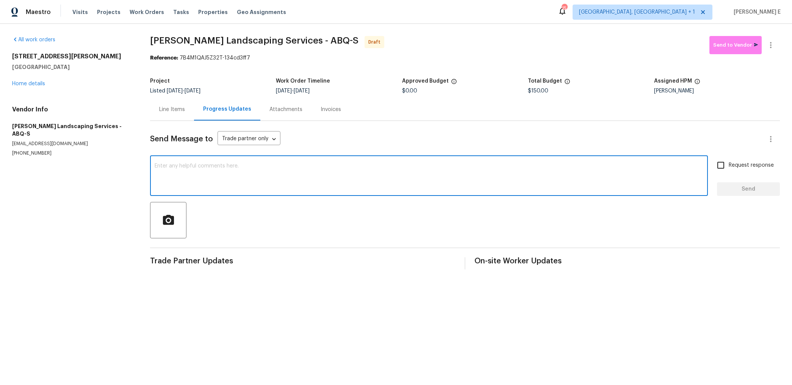
paste textarea "Hi this is [PERSON_NAME] with Opendoor. I’m confirming you received the WO for …"
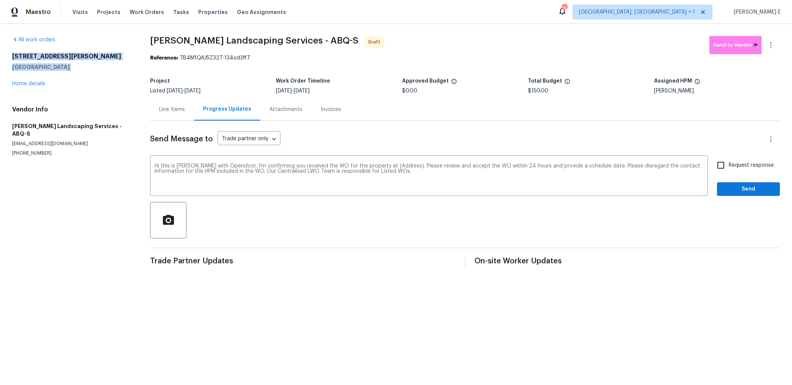
drag, startPoint x: 8, startPoint y: 60, endPoint x: 102, endPoint y: 73, distance: 94.5
click at [102, 73] on div "All work orders [STREET_ADDRESS] Home details Vendor Info [PERSON_NAME] Landsca…" at bounding box center [396, 153] width 792 height 258
copy div "[STREET_ADDRESS]"
click at [390, 168] on textarea "Hi this is [PERSON_NAME] with Opendoor. I’m confirming you received the WO for …" at bounding box center [429, 176] width 549 height 27
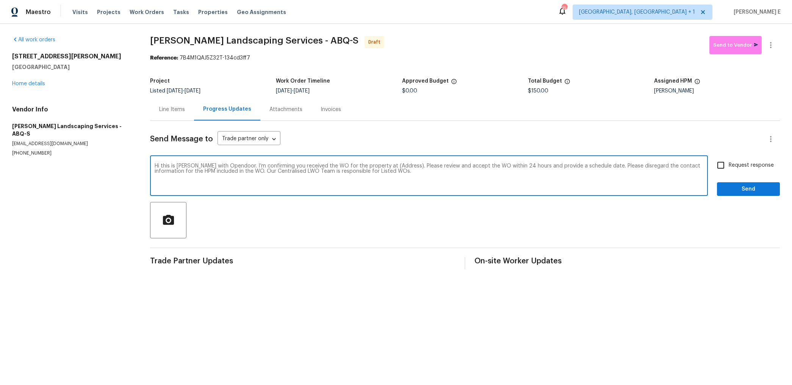
paste textarea "[STREET_ADDRESS]"
type textarea "Hi this is [PERSON_NAME] with Opendoor. I’m confirming you received the WO for …"
click at [726, 170] on input "Request response" at bounding box center [721, 165] width 16 height 16
checkbox input "true"
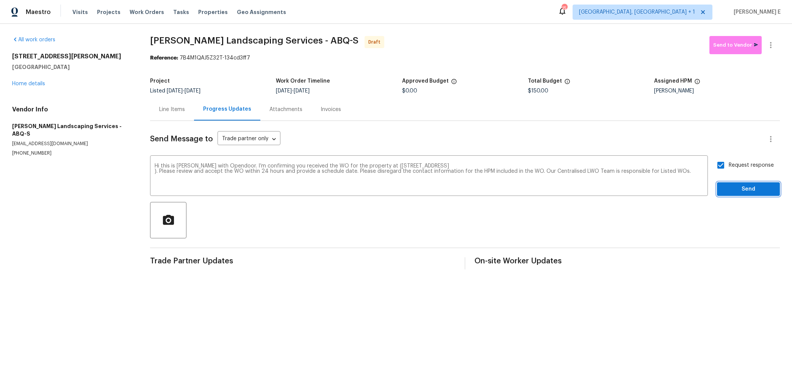
click at [733, 190] on span "Send" at bounding box center [748, 189] width 51 height 9
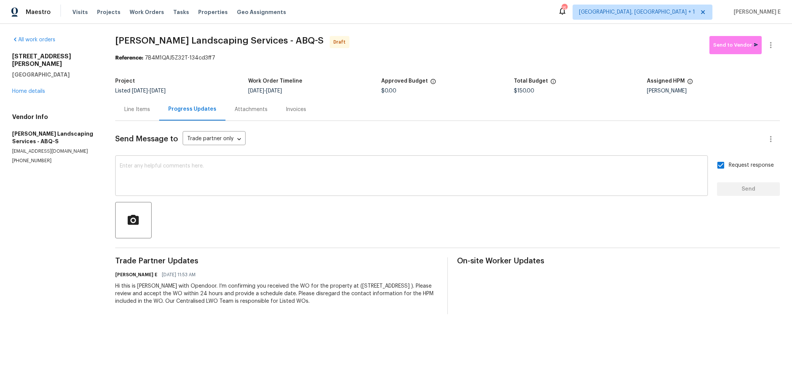
click at [519, 172] on textarea at bounding box center [411, 176] width 583 height 27
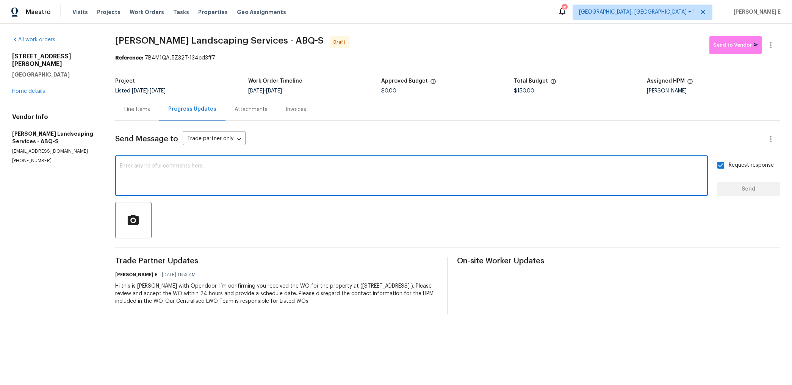
paste textarea "All Work Orders must include before-photos (both close-up and wide-angle) and a…"
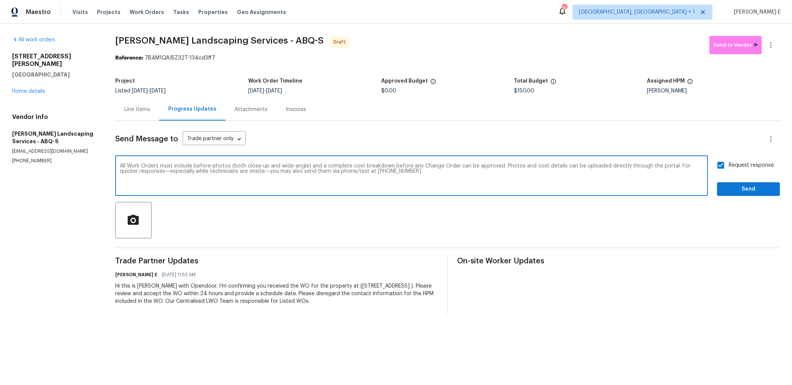
type textarea "All Work Orders must include before-photos (both close-up and wide-angle) and a…"
click at [726, 189] on span "Send" at bounding box center [748, 189] width 51 height 9
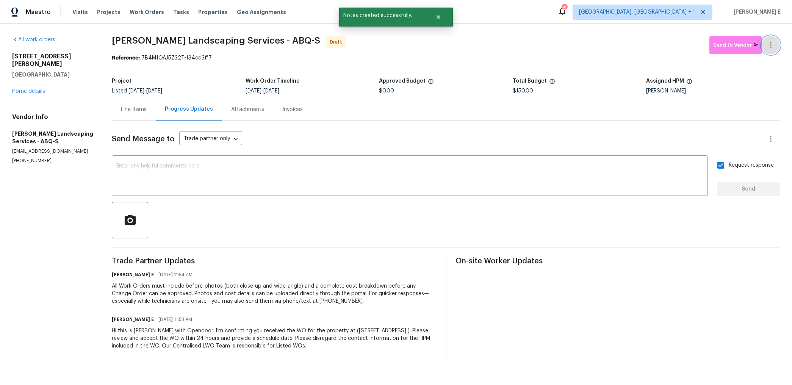
click at [768, 47] on icon "button" at bounding box center [770, 45] width 9 height 9
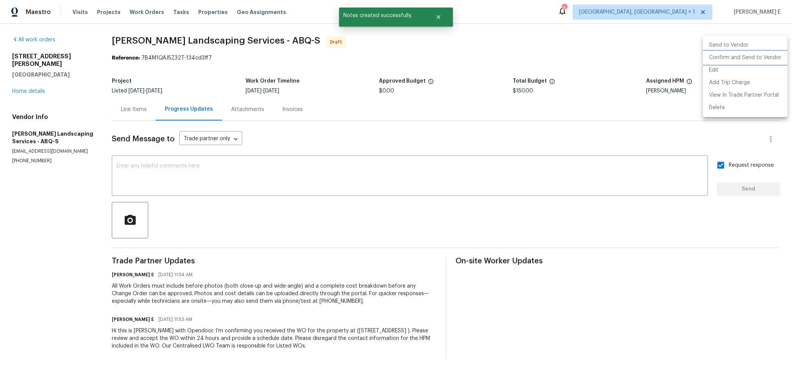
click at [751, 52] on li "Confirm and Send to Vendor" at bounding box center [745, 58] width 84 height 13
click at [582, 86] on div at bounding box center [396, 192] width 792 height 385
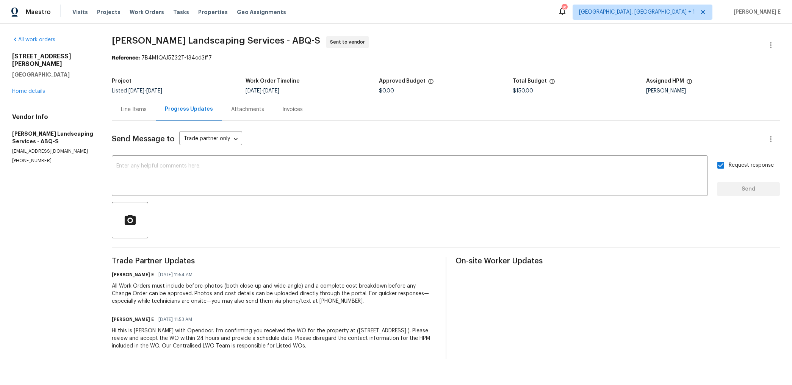
click at [176, 78] on div "Project Listed 10/14/2025 - 10/16/2025 Work Order Timeline 10/14/2025 - 10/16/2…" at bounding box center [446, 86] width 668 height 24
drag, startPoint x: 112, startPoint y: 38, endPoint x: 251, endPoint y: 40, distance: 139.1
click at [251, 40] on span "Rodriguez Landscaping Services - ABQ-S" at bounding box center [216, 40] width 208 height 9
copy span "Rodriguez Landscaping Services"
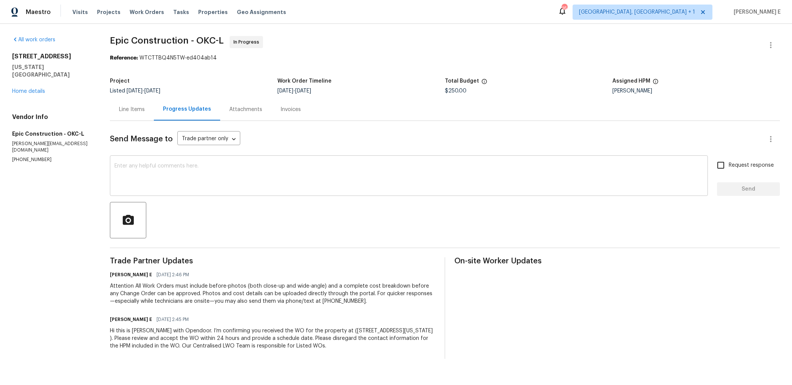
click at [422, 173] on textarea at bounding box center [408, 176] width 589 height 27
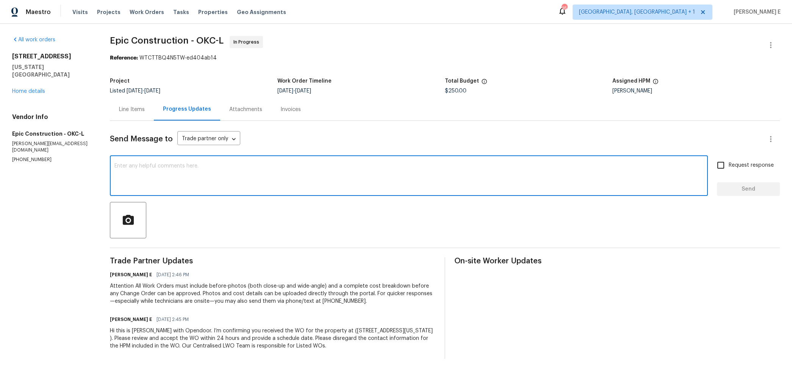
paste textarea "Thanks for accepting the work order! Just checking—do you have a scheduled date…"
type textarea "Thanks for accepting the work order! Just checking—do you have a scheduled date…"
click at [761, 170] on label "Request response" at bounding box center [743, 165] width 61 height 16
click at [729, 170] on input "Request response" at bounding box center [721, 165] width 16 height 16
checkbox input "true"
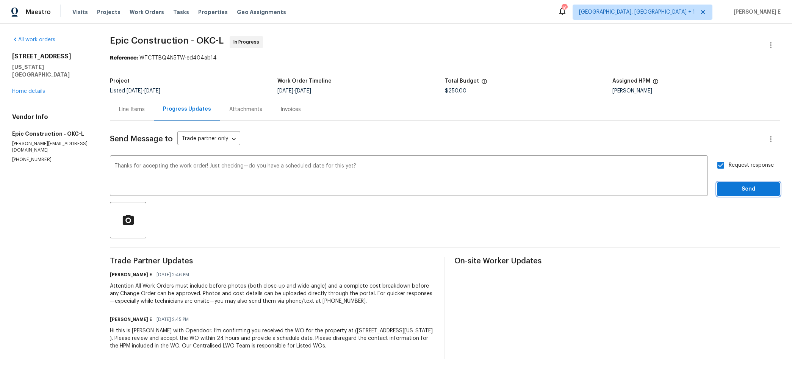
click at [738, 193] on span "Send" at bounding box center [748, 189] width 51 height 9
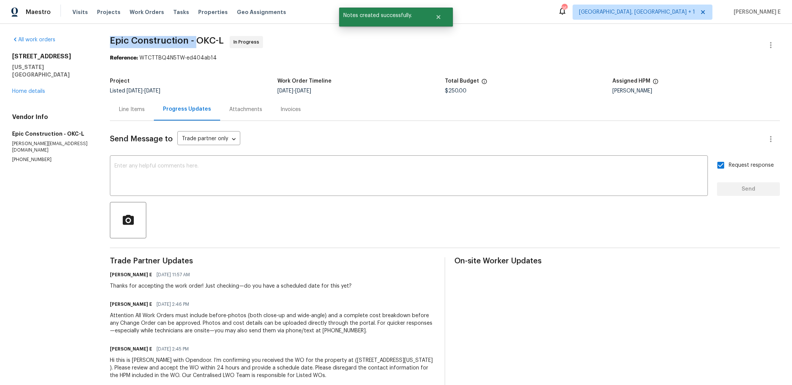
drag, startPoint x: 111, startPoint y: 42, endPoint x: 197, endPoint y: 43, distance: 86.0
click at [197, 43] on div "All work orders 5816 NW 83rd St Oklahoma City, OK 73132 Home details Vendor Inf…" at bounding box center [396, 212] width 792 height 377
copy span "Epic Construction -"
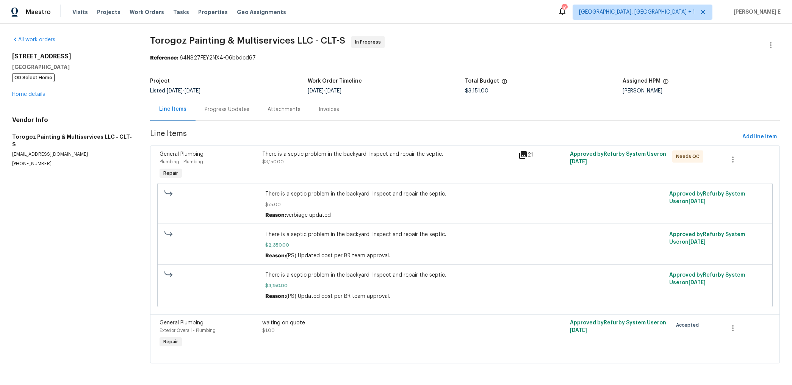
click at [205, 113] on div "Progress Updates" at bounding box center [227, 110] width 45 height 8
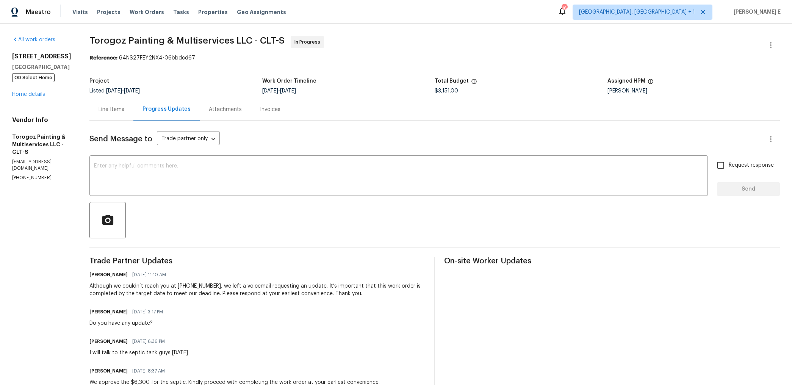
click at [133, 115] on div "Line Items" at bounding box center [111, 109] width 44 height 22
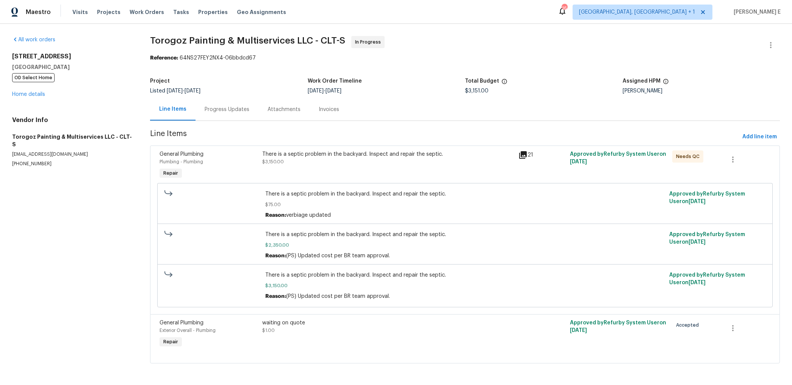
scroll to position [1, 0]
click at [234, 116] on div "Progress Updates" at bounding box center [226, 109] width 63 height 22
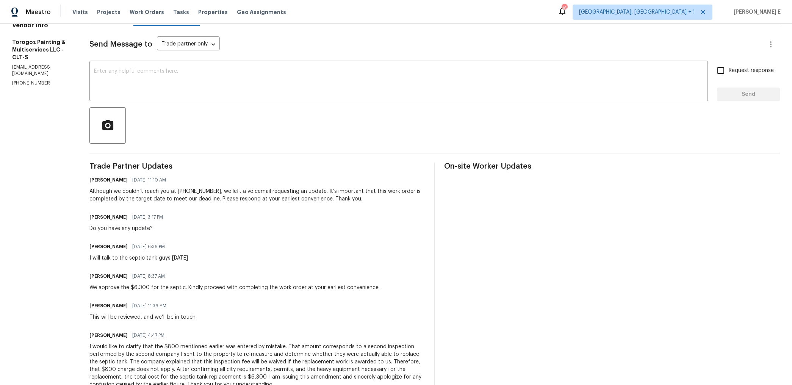
scroll to position [83, 0]
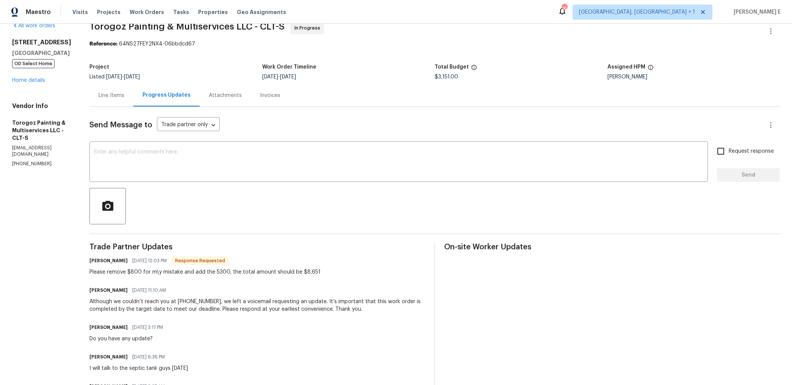
scroll to position [14, 0]
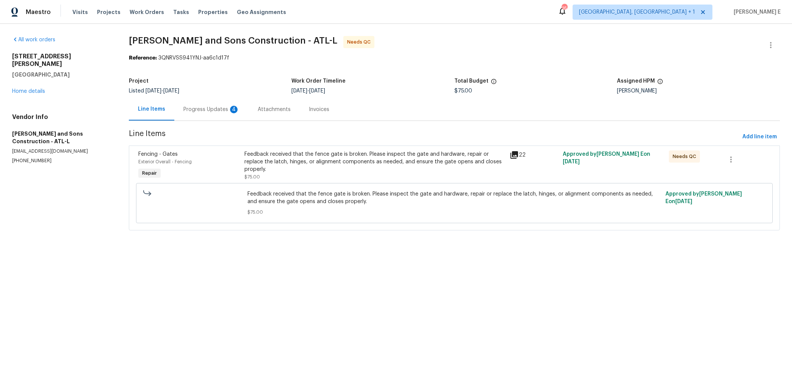
click at [203, 107] on div "Progress Updates 4" at bounding box center [211, 110] width 56 height 8
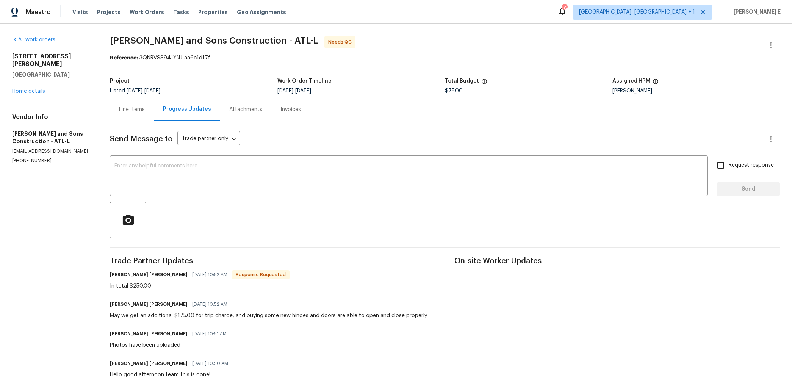
scroll to position [164, 0]
